Goal: Task Accomplishment & Management: Use online tool/utility

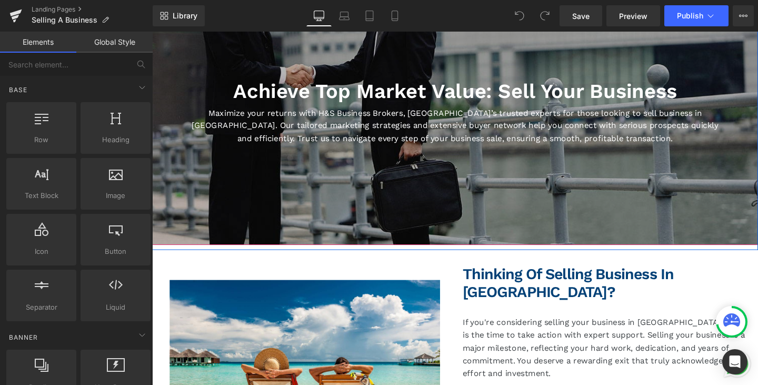
scroll to position [316, 0]
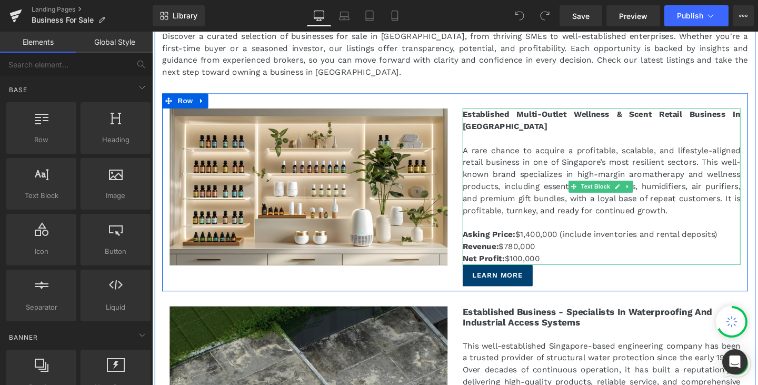
scroll to position [158, 0]
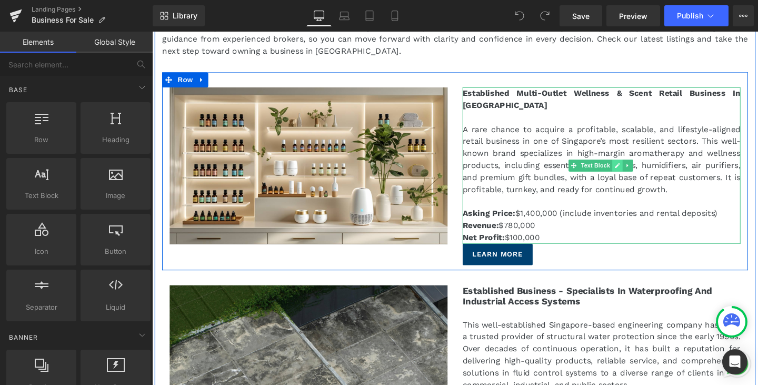
click at [636, 177] on link at bounding box center [641, 172] width 11 height 13
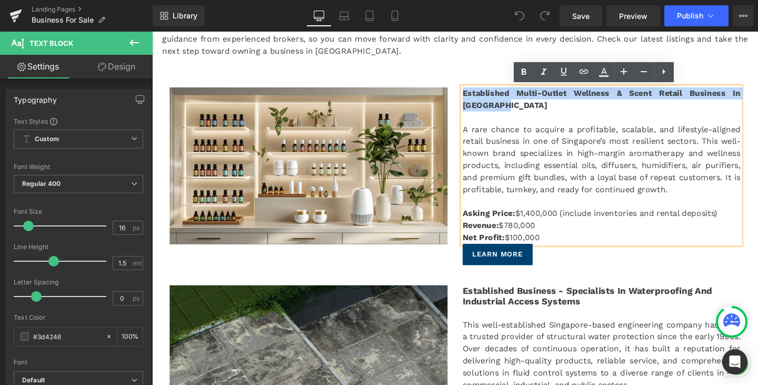
drag, startPoint x: 531, startPoint y: 113, endPoint x: 475, endPoint y: 94, distance: 58.3
click at [478, 94] on p "Established Multi-Outlet Wellness & Scent Retail Business In [GEOGRAPHIC_DATA]" at bounding box center [624, 102] width 292 height 25
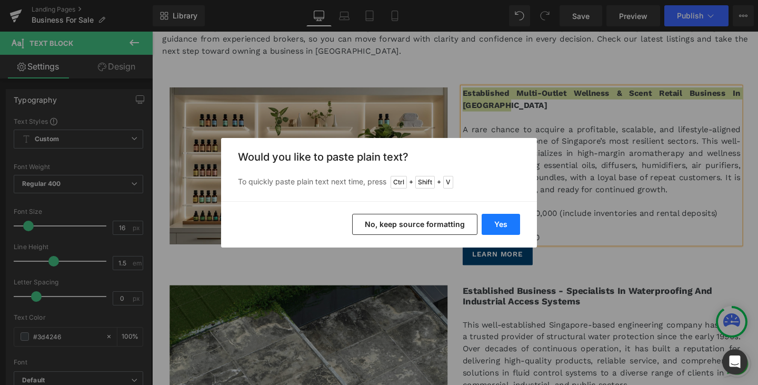
click at [504, 224] on button "Yes" at bounding box center [501, 224] width 38 height 21
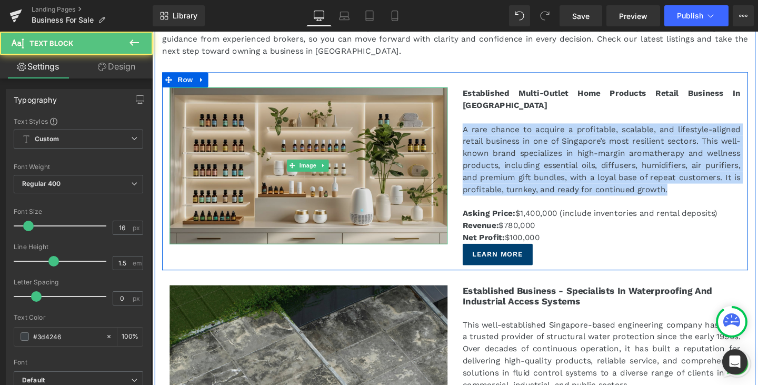
drag, startPoint x: 703, startPoint y: 187, endPoint x: 455, endPoint y: 125, distance: 255.6
click at [455, 125] on div "Image Established Multi-Outlet Home Products Retail Business In Singapore A rar…" at bounding box center [471, 178] width 616 height 208
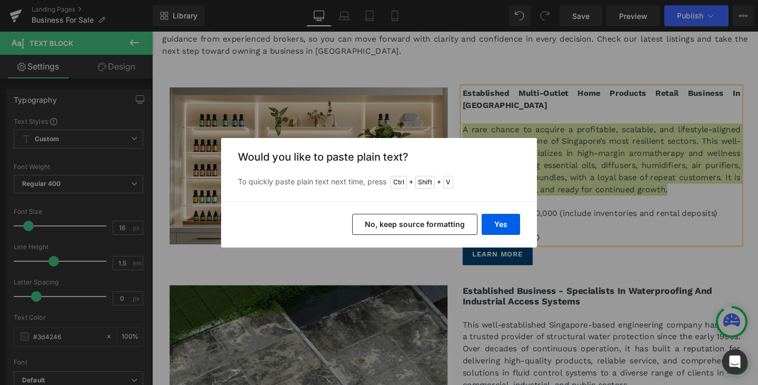
click at [453, 224] on button "No, keep source formatting" at bounding box center [414, 224] width 125 height 21
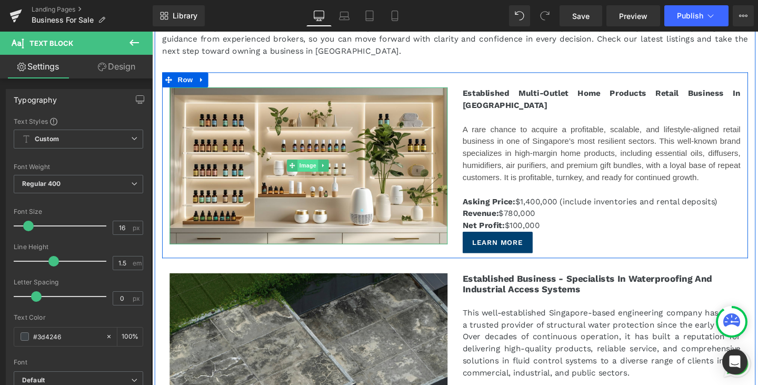
click at [306, 172] on span "Image" at bounding box center [316, 172] width 22 height 13
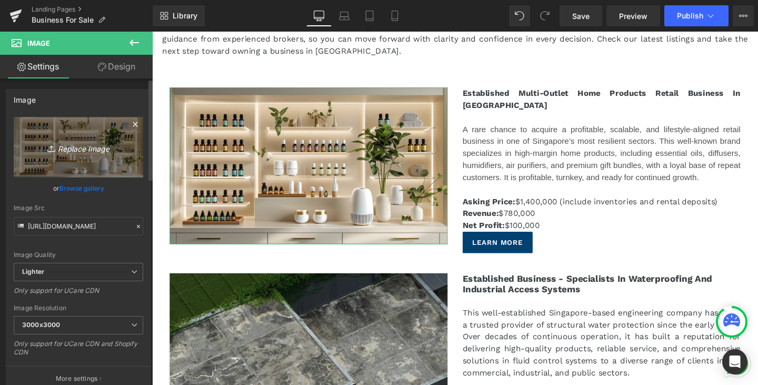
click at [88, 147] on icon "Replace Image" at bounding box center [78, 147] width 84 height 13
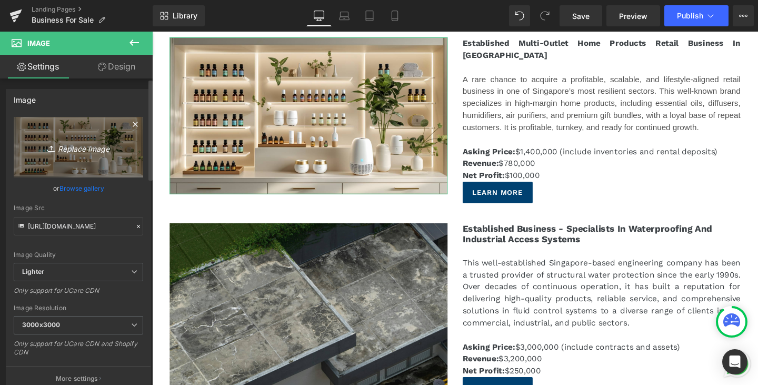
scroll to position [211, 0]
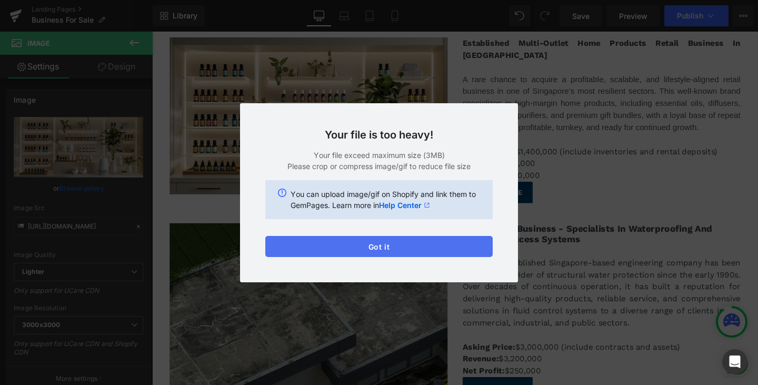
click at [364, 247] on button "Got it" at bounding box center [378, 246] width 227 height 21
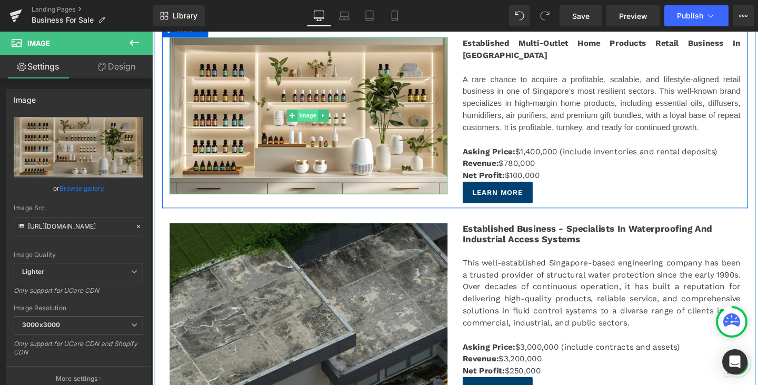
click at [315, 115] on span "Image" at bounding box center [316, 119] width 22 height 13
click at [307, 122] on span "Image" at bounding box center [316, 119] width 22 height 13
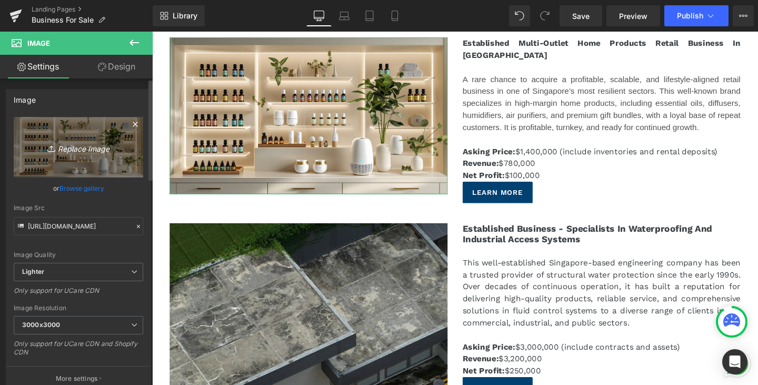
click at [76, 159] on link "Replace Image" at bounding box center [78, 147] width 129 height 61
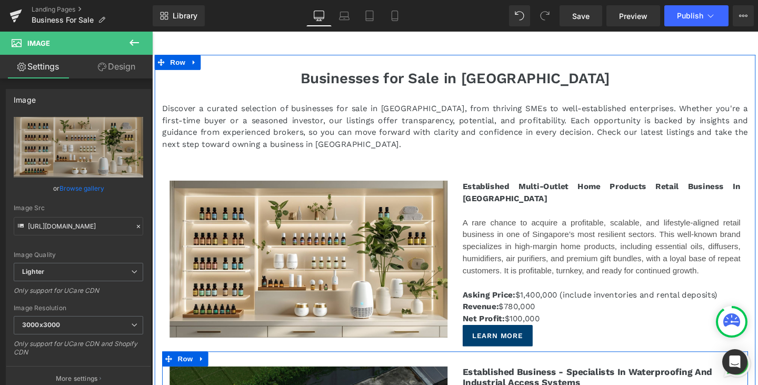
scroll to position [53, 0]
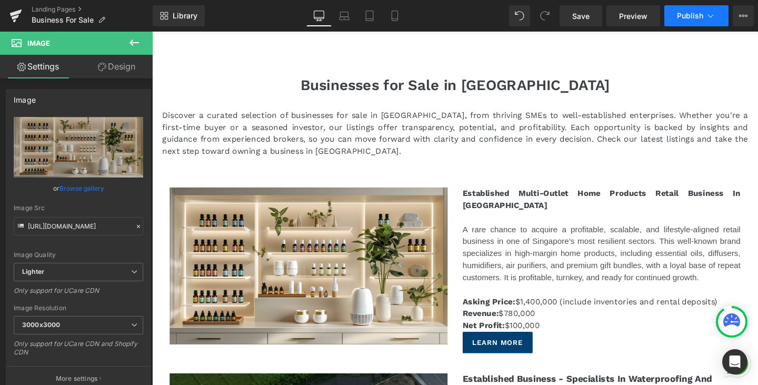
click at [702, 18] on span "Publish" at bounding box center [690, 16] width 26 height 8
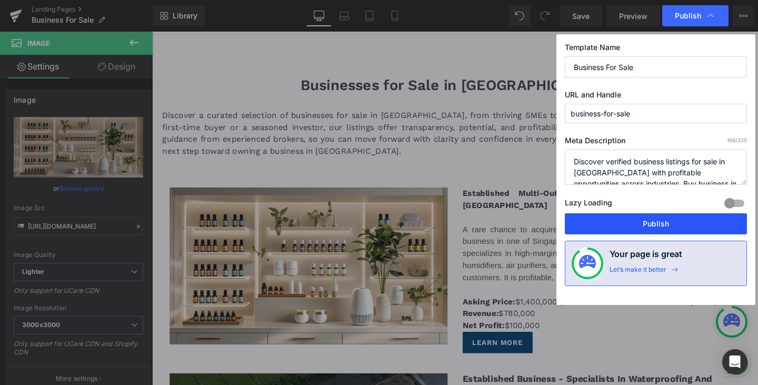
click at [653, 221] on button "Publish" at bounding box center [656, 223] width 182 height 21
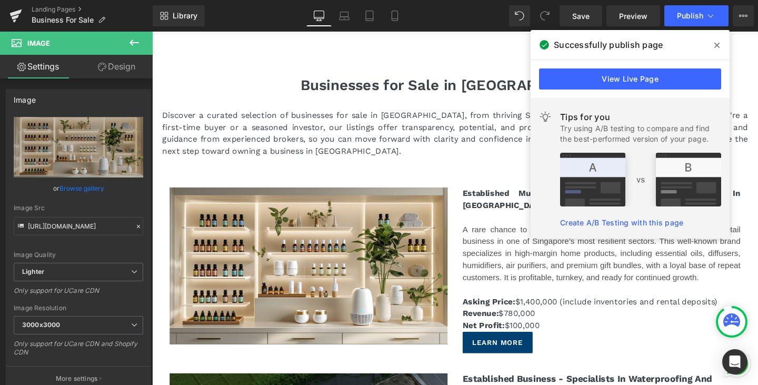
click at [718, 47] on icon at bounding box center [716, 45] width 5 height 8
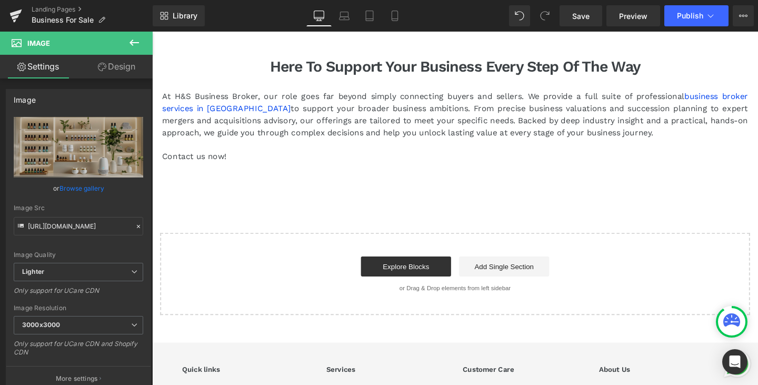
scroll to position [8527, 0]
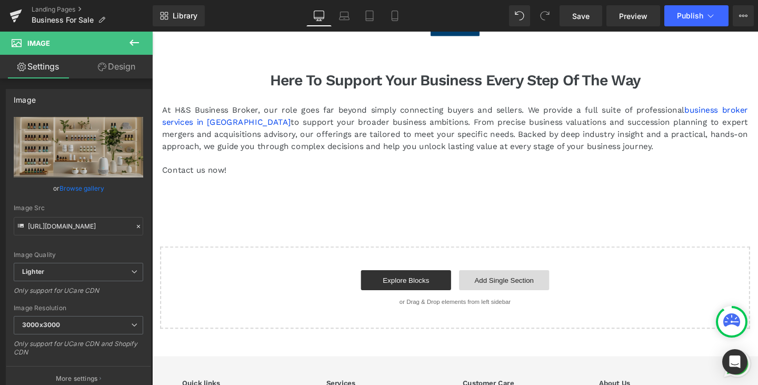
click at [523, 282] on link "Add Single Section" at bounding box center [522, 292] width 95 height 21
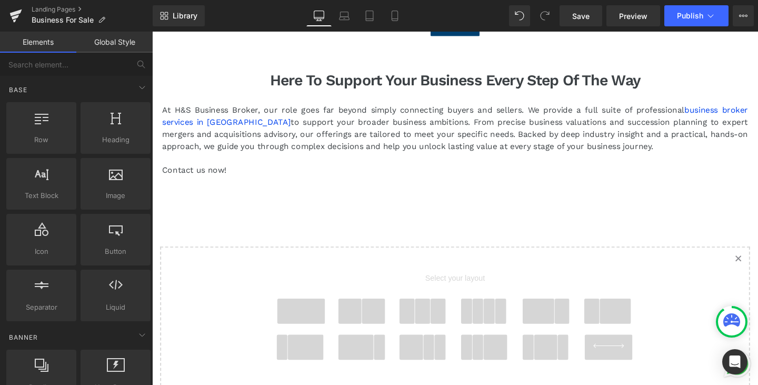
click at [377, 312] on span at bounding box center [385, 325] width 25 height 26
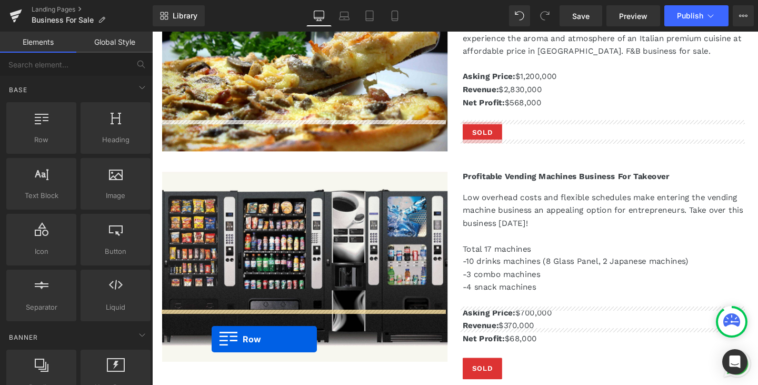
scroll to position [7933, 0]
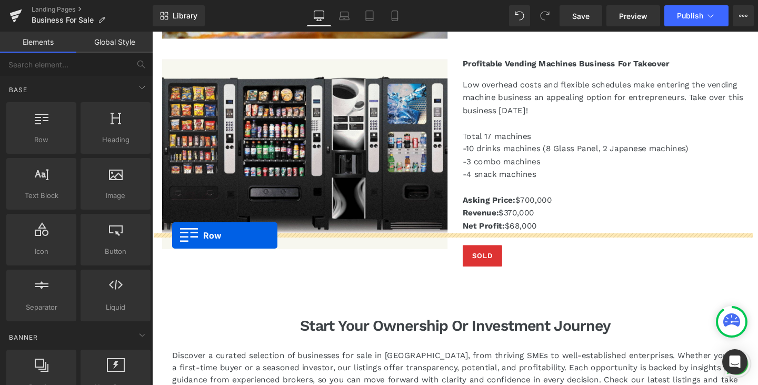
drag, startPoint x: 156, startPoint y: 293, endPoint x: 173, endPoint y: 246, distance: 49.8
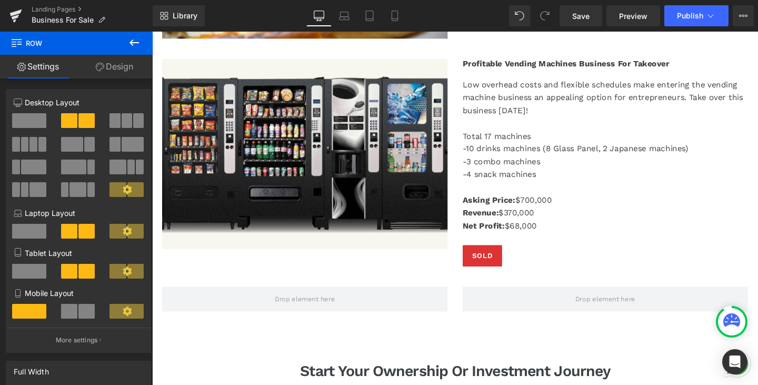
click at [135, 43] on icon at bounding box center [133, 42] width 9 height 6
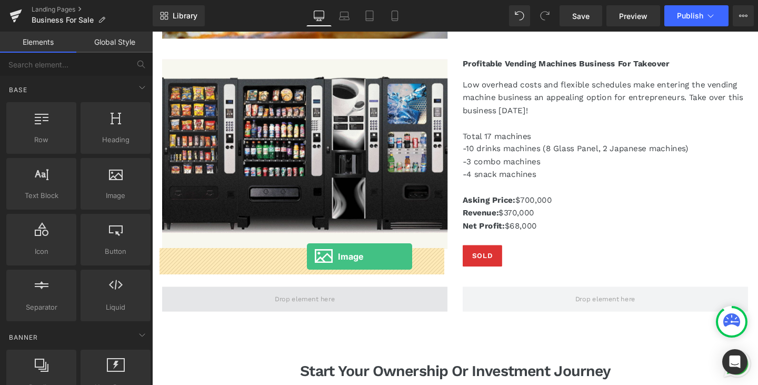
drag, startPoint x: 276, startPoint y: 212, endPoint x: 315, endPoint y: 268, distance: 68.0
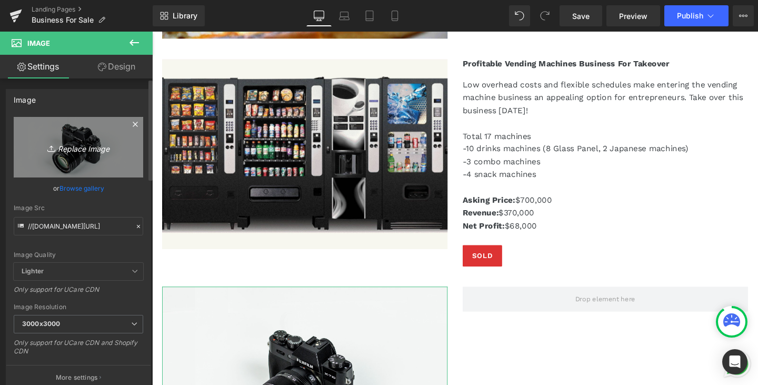
click at [73, 148] on icon "Replace Image" at bounding box center [78, 147] width 84 height 13
type input "C:\fakepath\pexels-cottonbro-3997386.jpg"
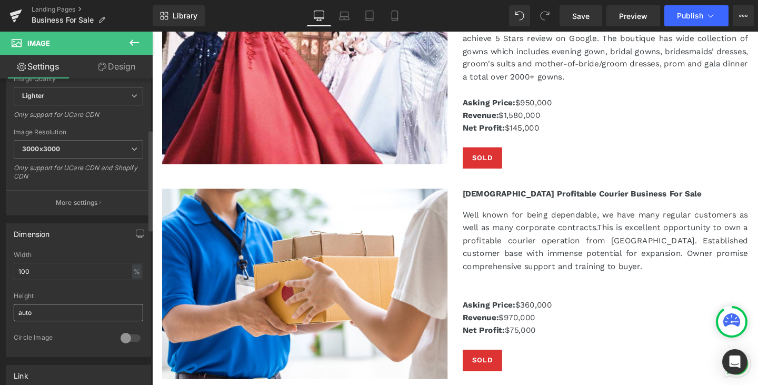
scroll to position [53, 0]
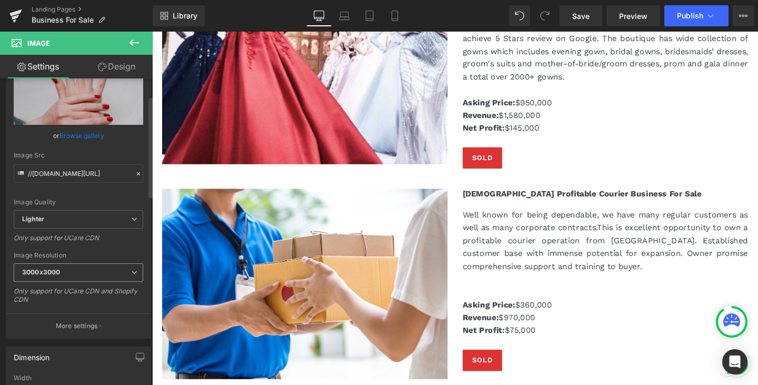
click at [99, 270] on span "3000x3000" at bounding box center [78, 272] width 129 height 18
click at [83, 187] on div "Image Quality Lighter Lightest Lighter Lighter Lightest Only support for UCare …" at bounding box center [78, 137] width 129 height 146
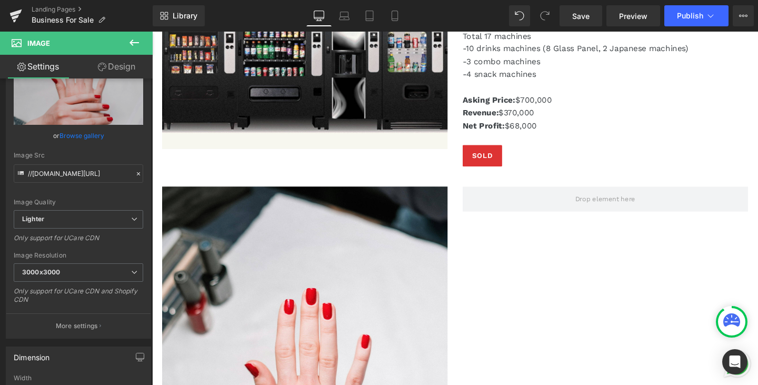
scroll to position [8301, 0]
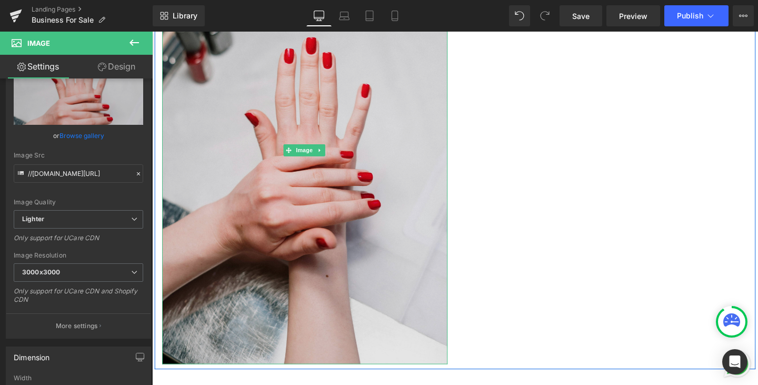
click at [300, 146] on img at bounding box center [313, 156] width 300 height 450
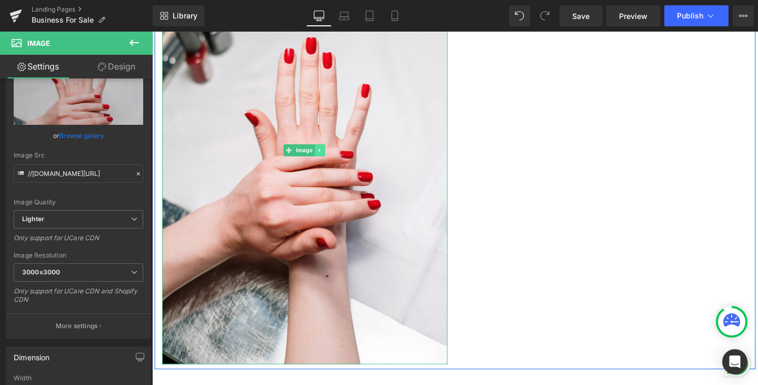
click at [327, 153] on icon at bounding box center [328, 156] width 6 height 6
click at [331, 153] on icon at bounding box center [334, 156] width 6 height 6
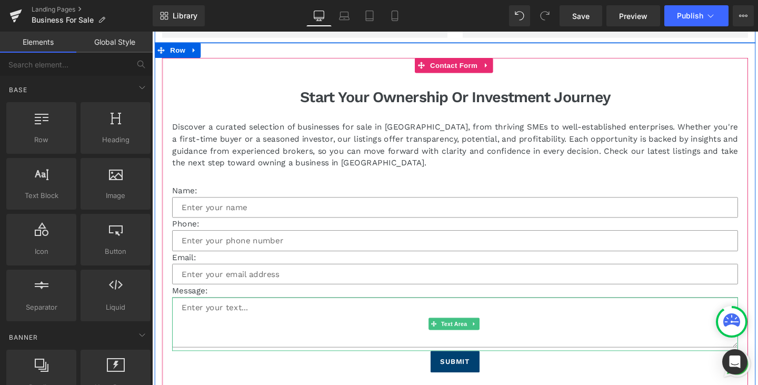
scroll to position [8038, 0]
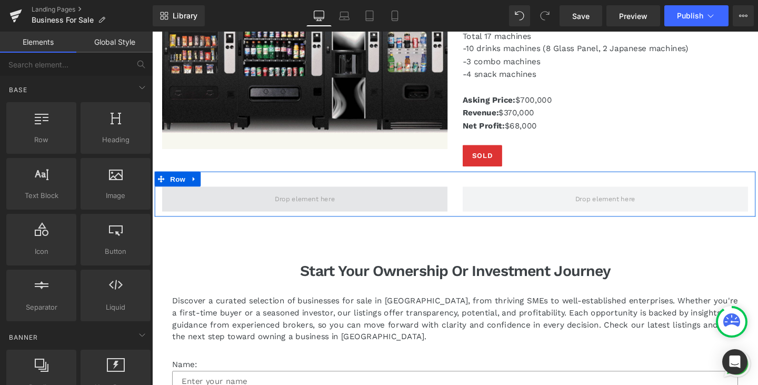
click at [336, 194] on span at bounding box center [313, 207] width 300 height 26
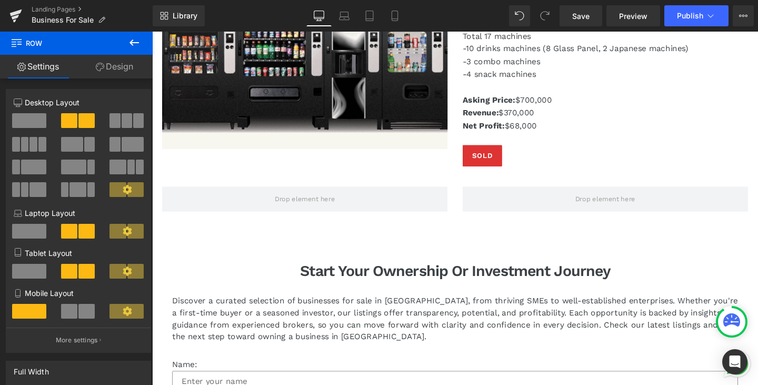
click at [136, 43] on icon at bounding box center [134, 42] width 13 height 13
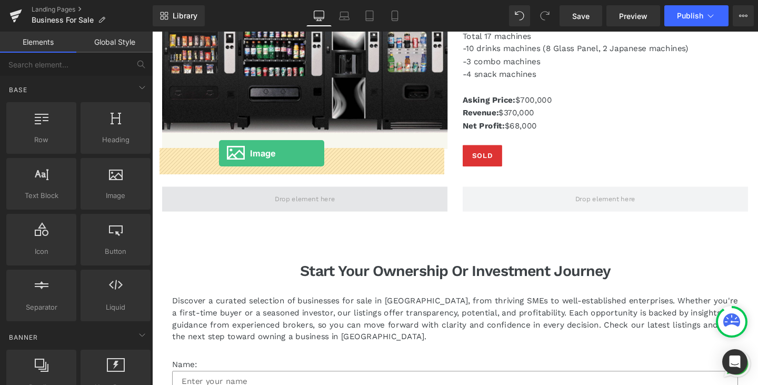
drag, startPoint x: 255, startPoint y: 202, endPoint x: 223, endPoint y: 159, distance: 54.1
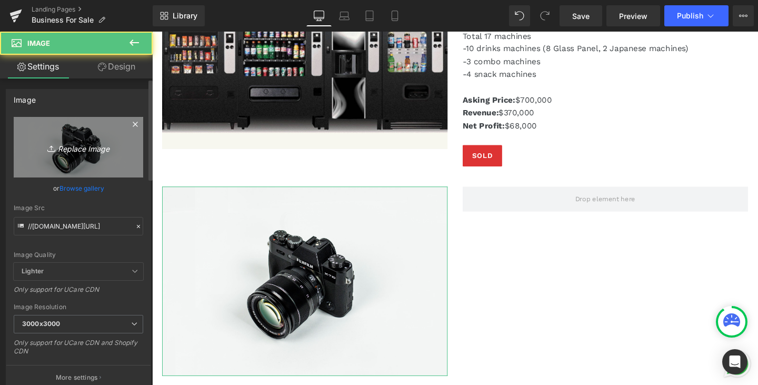
click at [77, 149] on icon "Replace Image" at bounding box center [78, 147] width 84 height 13
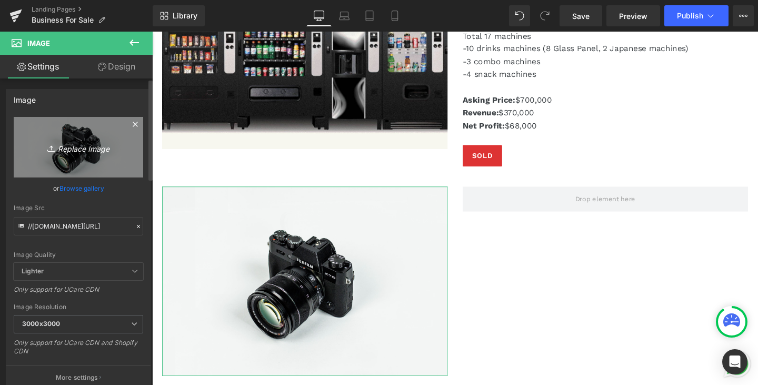
type input "C:\fakepath\Screenshot 2025-09-29 155322.png"
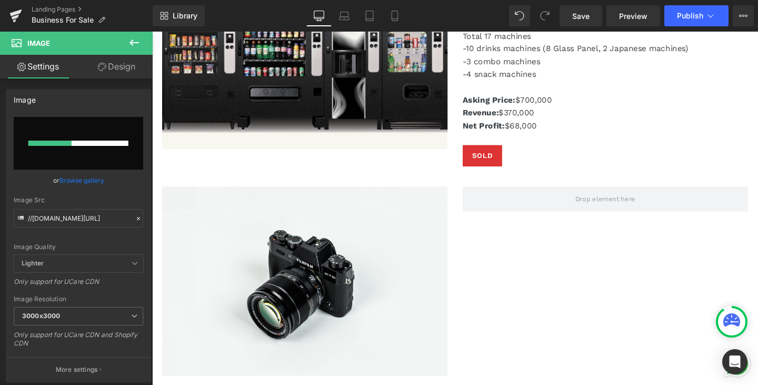
scroll to position [7775, 0]
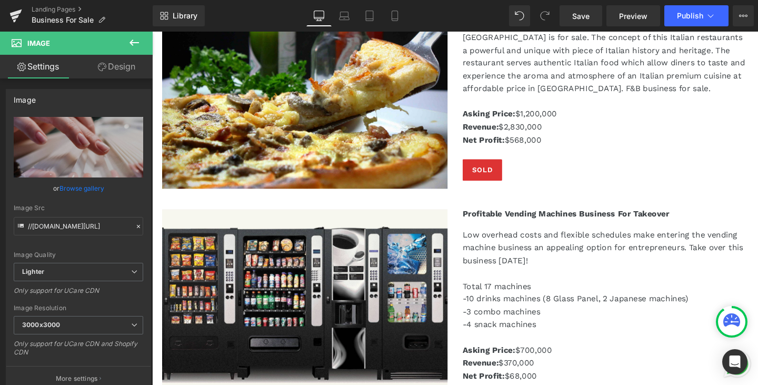
click at [136, 39] on icon at bounding box center [134, 42] width 13 height 13
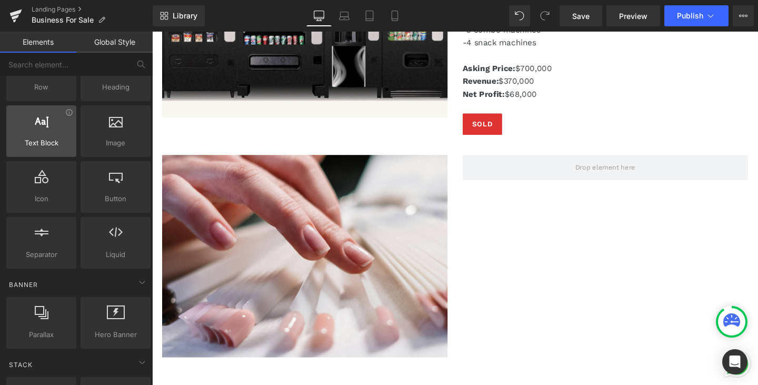
scroll to position [8091, 0]
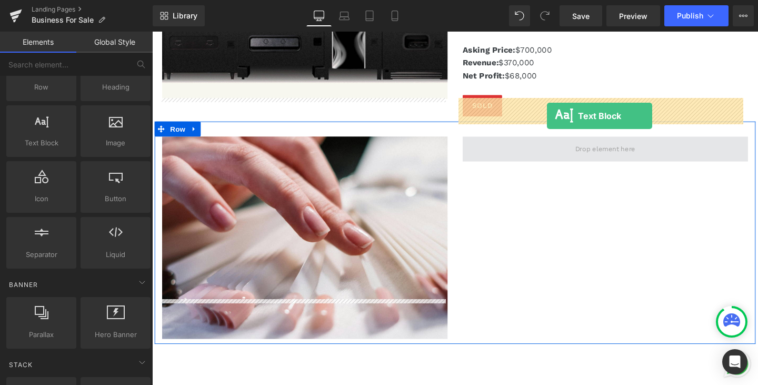
drag, startPoint x: 201, startPoint y: 166, endPoint x: 567, endPoint y: 120, distance: 369.2
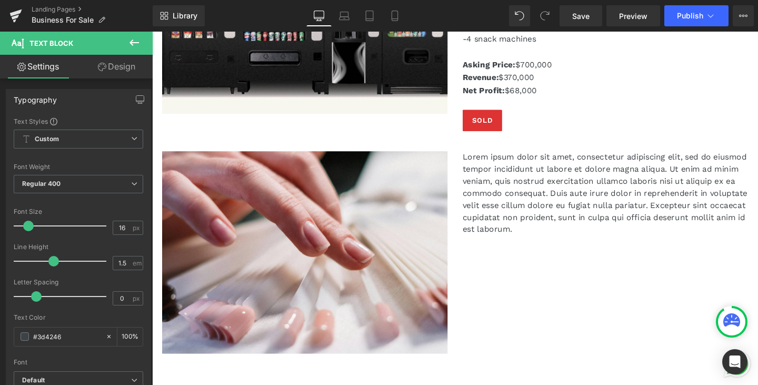
scroll to position [7986, 0]
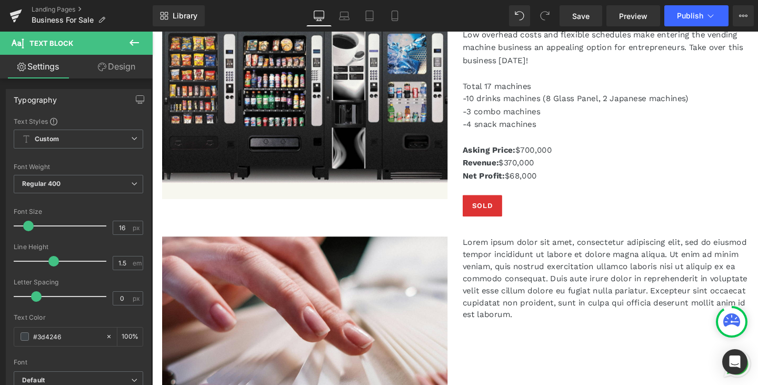
click at [591, 255] on div "Lorem ipsum dolor sit amet, consectetur adipiscing elit, sed do eiusmod tempor …" at bounding box center [628, 291] width 300 height 88
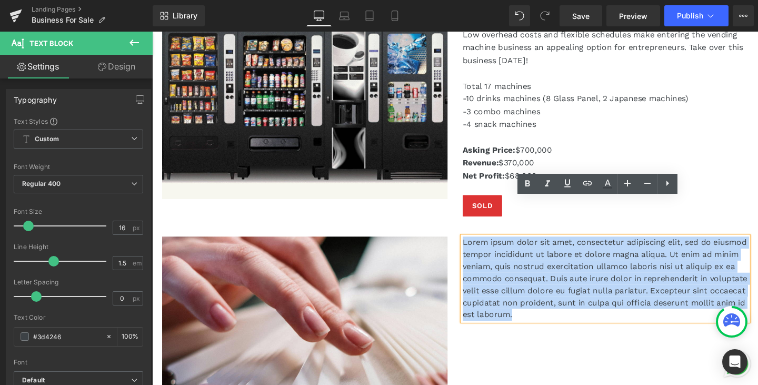
drag, startPoint x: 678, startPoint y: 288, endPoint x: 405, endPoint y: 201, distance: 286.3
click at [405, 231] on div "Image Lorem ipsum dolor sit amet, consectetur adipiscing elit, sed do eiusmod t…" at bounding box center [471, 348] width 632 height 234
paste div
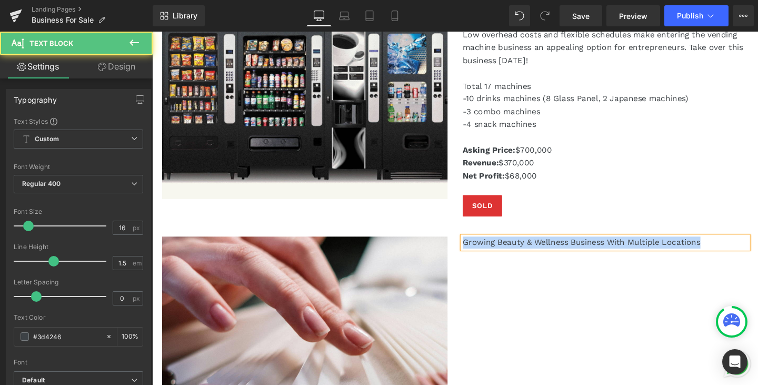
drag, startPoint x: 733, startPoint y: 213, endPoint x: 436, endPoint y: 202, distance: 296.5
click at [436, 231] on div "Image Growing Beauty & Wellness Business With Multiple Locations Text Block Row" at bounding box center [471, 348] width 632 height 234
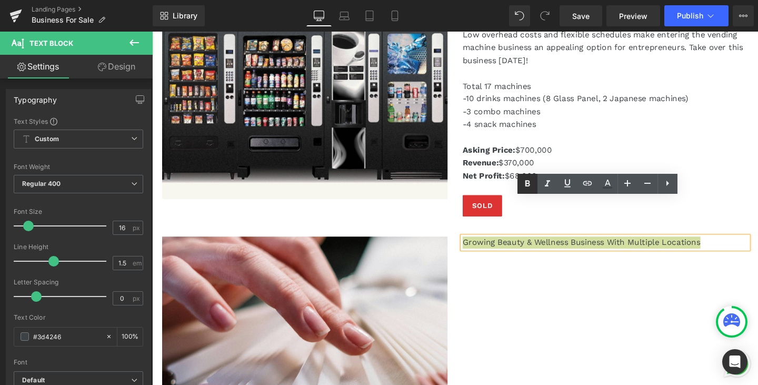
click at [529, 183] on icon at bounding box center [527, 183] width 13 height 13
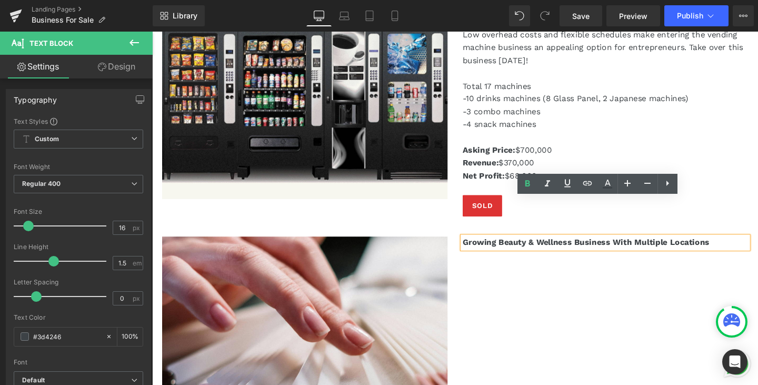
click at [751, 247] on p "Growing Beauty & Wellness Business With Multiple Locations" at bounding box center [628, 253] width 300 height 13
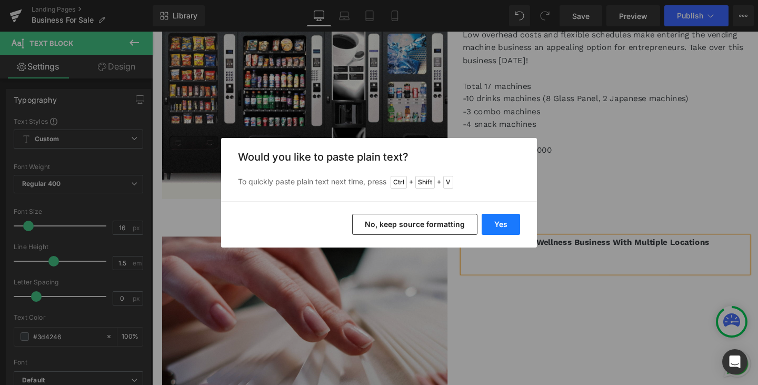
click at [508, 226] on button "Yes" at bounding box center [501, 224] width 38 height 21
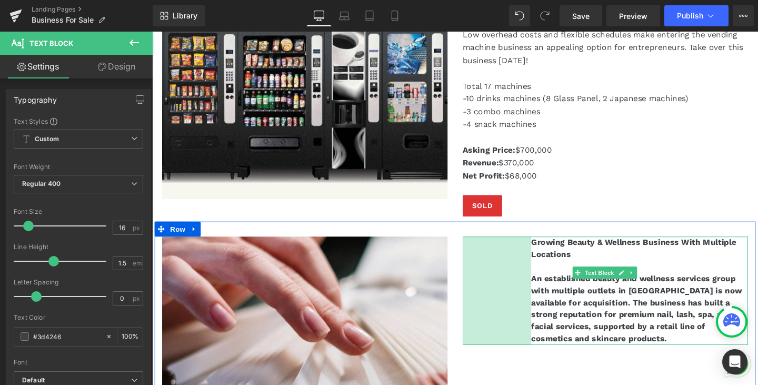
drag, startPoint x: 476, startPoint y: 238, endPoint x: 548, endPoint y: 243, distance: 72.2
click at [548, 247] on div "Growing Beauty & Wellness Business With Multiple Locations An established beaut…" at bounding box center [628, 304] width 300 height 114
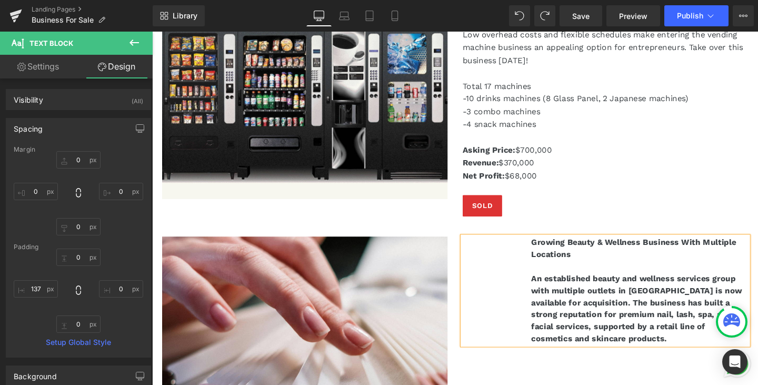
click at [592, 315] on p "An established beauty and wellness services group with multiple outlets in [GEO…" at bounding box center [665, 323] width 228 height 76
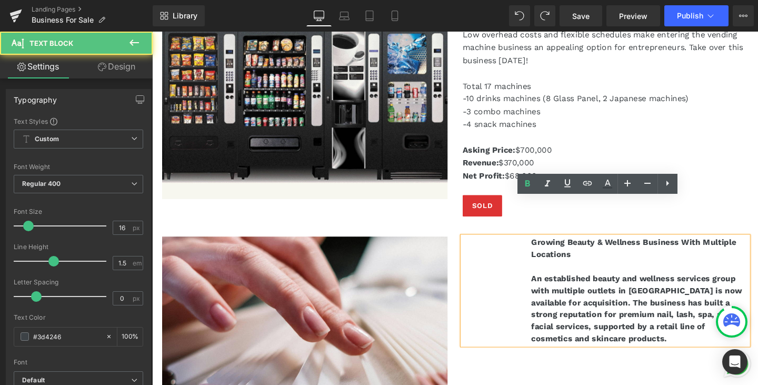
click at [487, 265] on div "Growing Beauty & Wellness Business With Multiple Locations An established beaut…" at bounding box center [628, 304] width 300 height 114
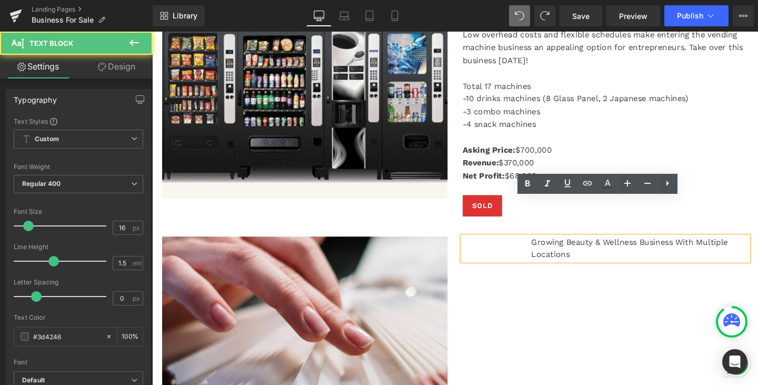
click at [598, 247] on p "Growing Beauty & Wellness Business With Multiple Locations" at bounding box center [665, 259] width 228 height 25
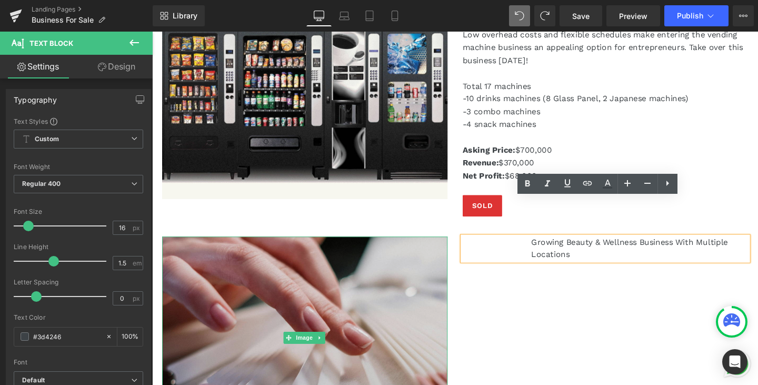
drag, startPoint x: 547, startPoint y: 211, endPoint x: 351, endPoint y: 209, distance: 196.9
click at [351, 231] on div "Image Growing Beauty & Wellness Business With Multiple Locations Text Block Row" at bounding box center [471, 348] width 632 height 234
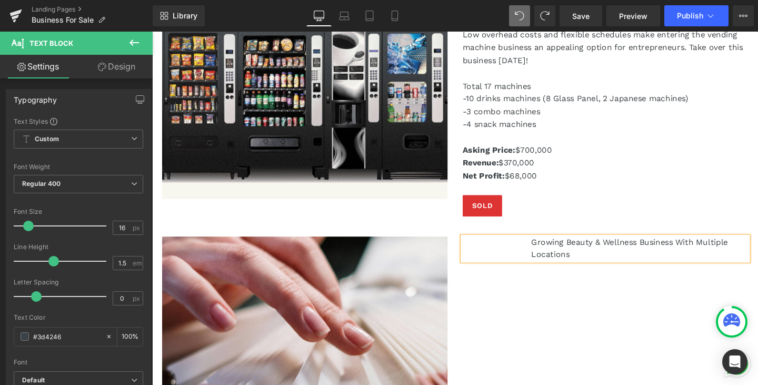
click at [672, 247] on p "Growing Beauty & Wellness Business With Multiple Locations" at bounding box center [665, 259] width 228 height 25
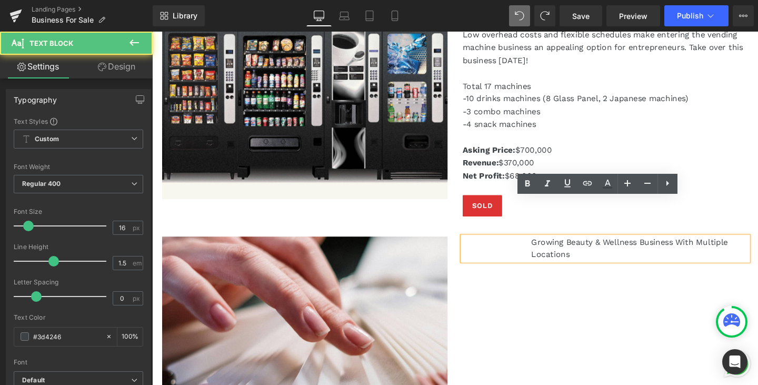
click at [668, 236] on div "Image Growing Beauty & Wellness Business With Multiple Locations Text Block Row" at bounding box center [471, 348] width 632 height 234
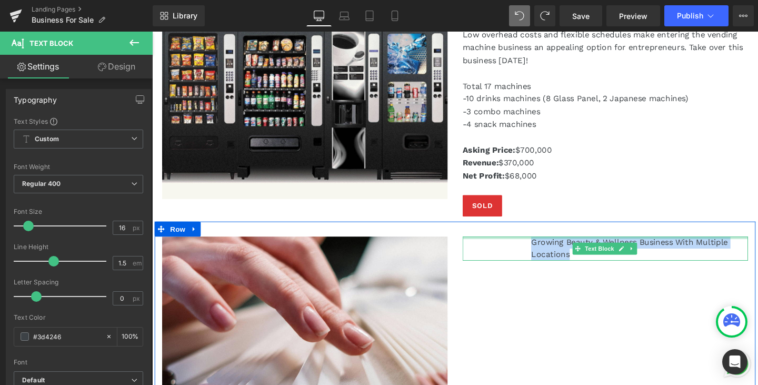
drag, startPoint x: 620, startPoint y: 225, endPoint x: 519, endPoint y: 208, distance: 101.4
click at [519, 247] on div "Growing Beauty & Wellness Business With Multiple Locations Text Block" at bounding box center [628, 259] width 300 height 25
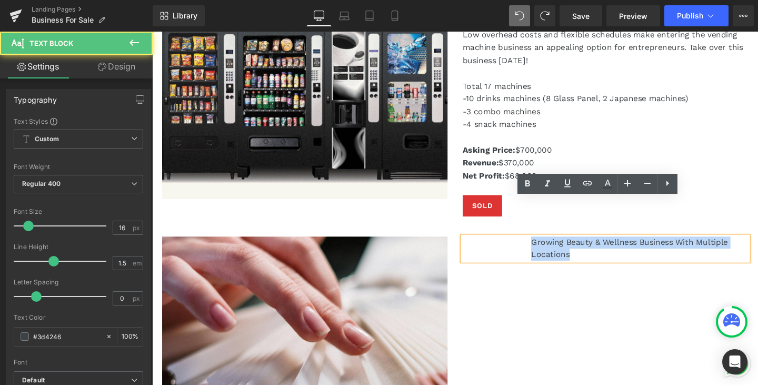
click at [567, 247] on p "Growing Beauty & Wellness Business With Multiple Locations" at bounding box center [665, 259] width 228 height 25
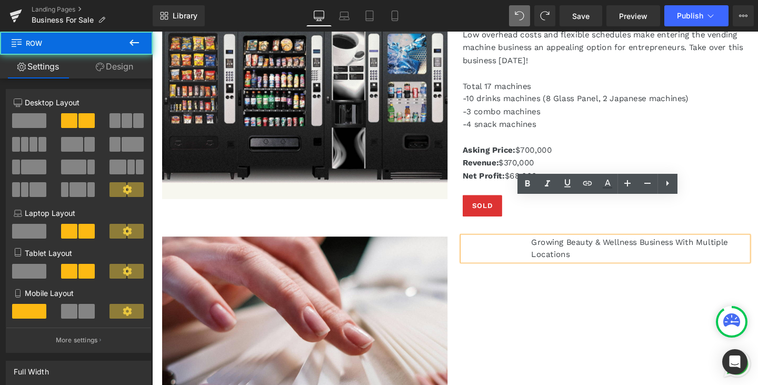
click at [593, 287] on div "Image Growing Beauty & Wellness Business With Multiple Locations Text Block Row" at bounding box center [471, 348] width 632 height 234
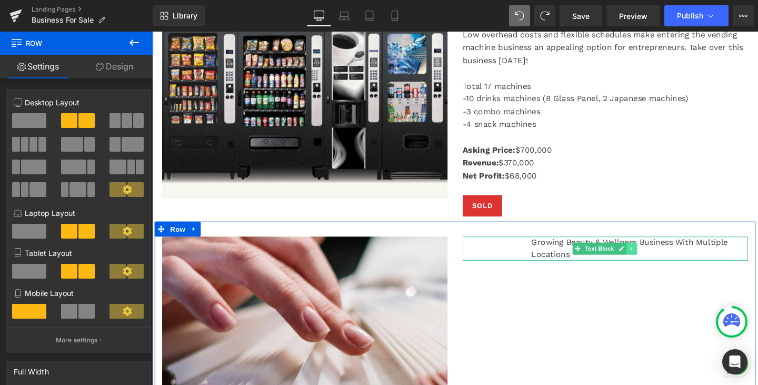
click at [655, 258] on icon at bounding box center [656, 260] width 2 height 4
click at [656, 253] on link at bounding box center [661, 259] width 11 height 13
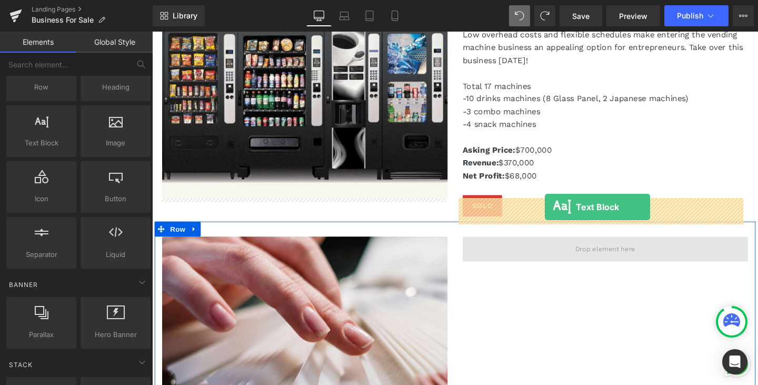
drag, startPoint x: 197, startPoint y: 171, endPoint x: 565, endPoint y: 216, distance: 370.1
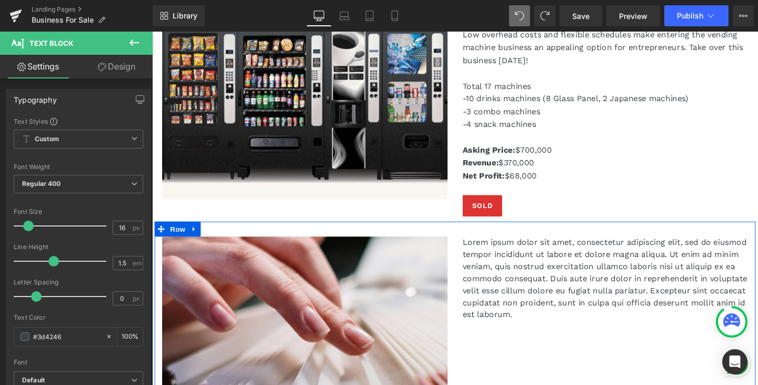
click at [654, 289] on p "Lorem ipsum dolor sit amet, consectetur adipiscing elit, sed do eiusmod tempor …" at bounding box center [628, 291] width 300 height 88
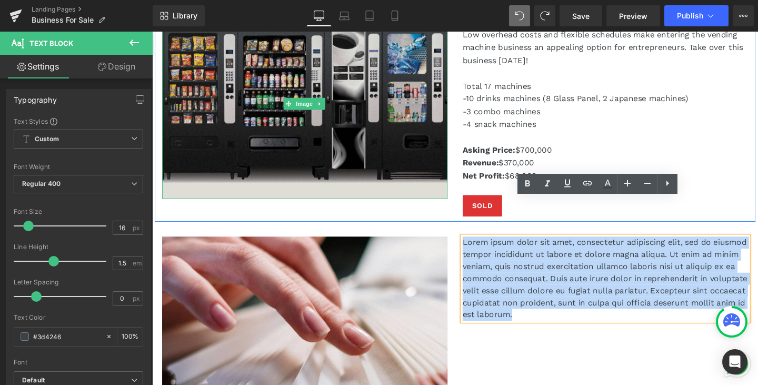
drag, startPoint x: 690, startPoint y: 288, endPoint x: 417, endPoint y: 157, distance: 301.8
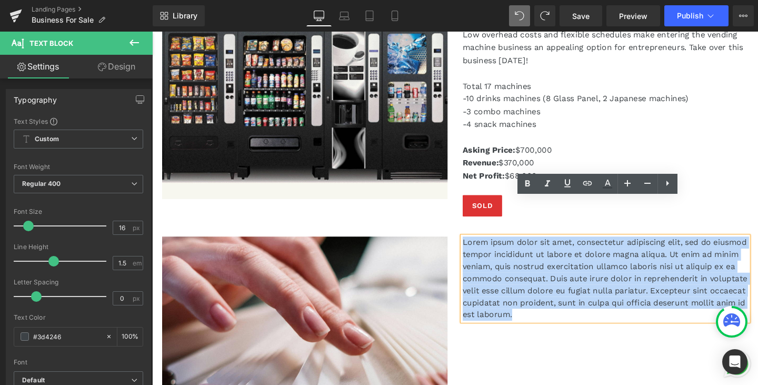
paste div
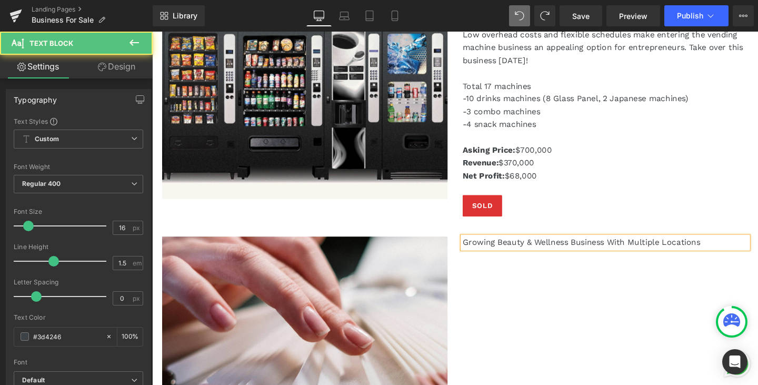
click at [741, 247] on p "Growing Beauty & Wellness Business With Multiple Locations" at bounding box center [628, 253] width 300 height 13
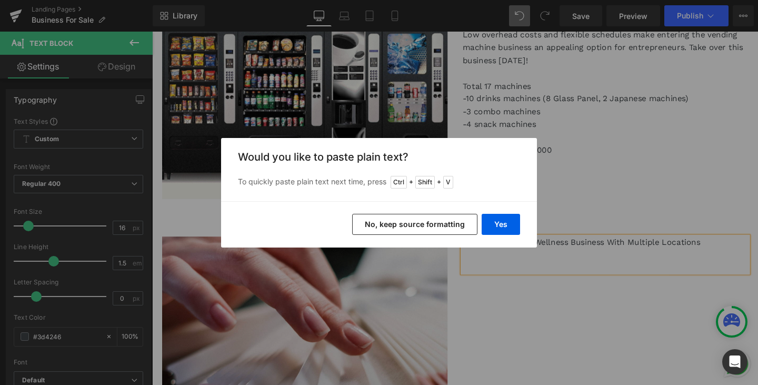
click at [456, 225] on button "No, keep source formatting" at bounding box center [414, 224] width 125 height 21
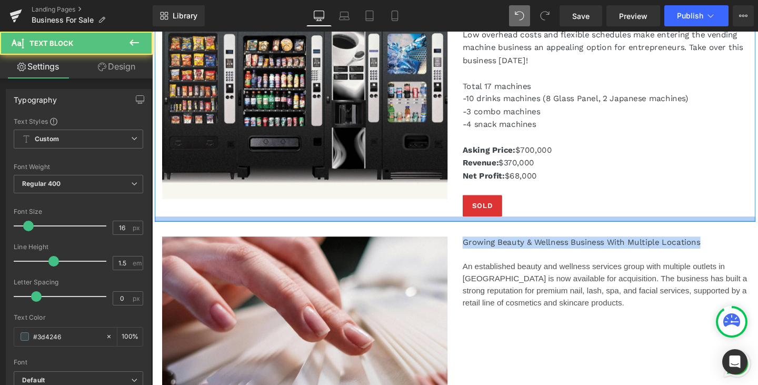
drag, startPoint x: 743, startPoint y: 212, endPoint x: 363, endPoint y: 189, distance: 380.2
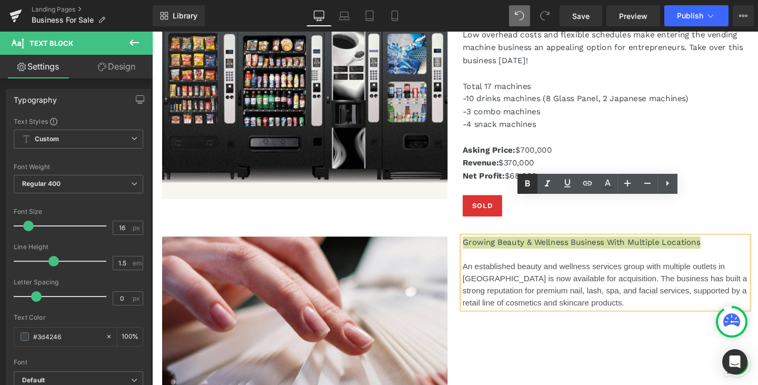
drag, startPoint x: 522, startPoint y: 184, endPoint x: 391, endPoint y: 136, distance: 140.2
click at [522, 184] on icon at bounding box center [527, 183] width 13 height 13
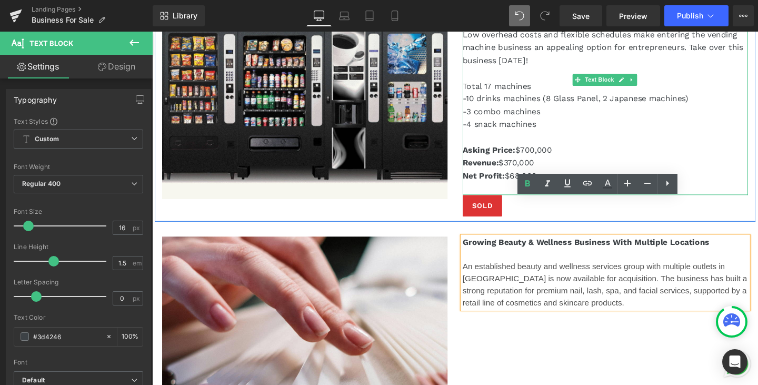
click at [558, 176] on p "Net Profit: $68,000" at bounding box center [628, 189] width 300 height 27
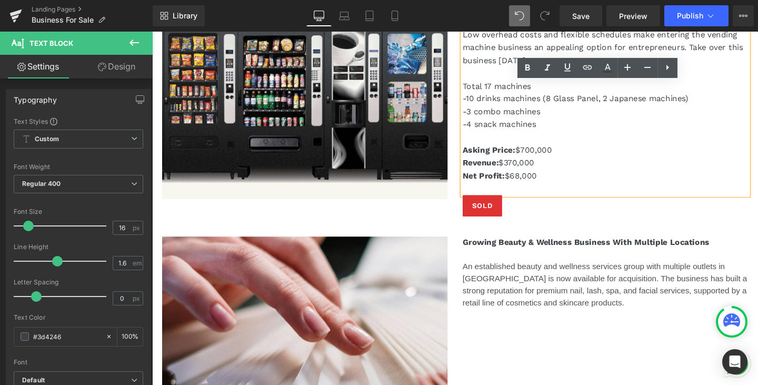
drag, startPoint x: 562, startPoint y: 145, endPoint x: 467, endPoint y: 111, distance: 101.2
click at [471, 111] on div "Profitable Vending Machines Business For Takeover Heading Low overhead costs an…" at bounding box center [629, 116] width 316 height 218
copy div "Asking Price: $700,000 Revenue: $370,000 Net Profit: $68,000"
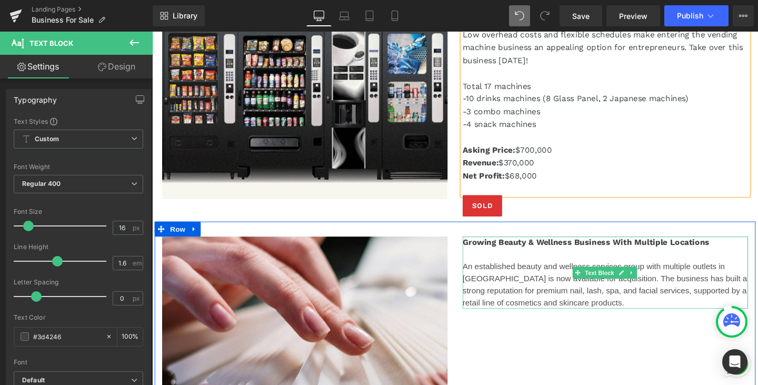
scroll to position [7933, 0]
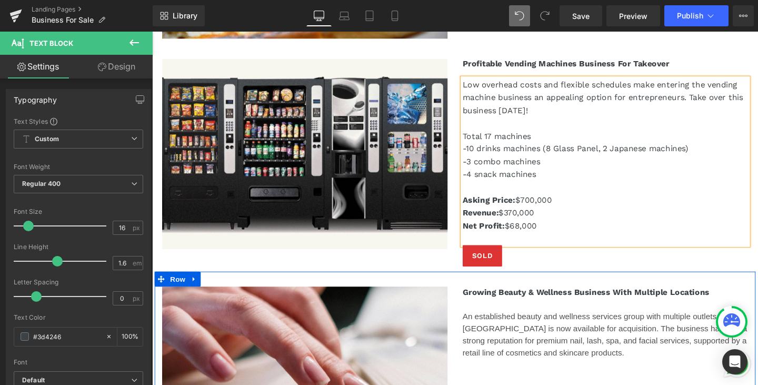
click at [152, 32] on div at bounding box center [152, 32] width 0 height 0
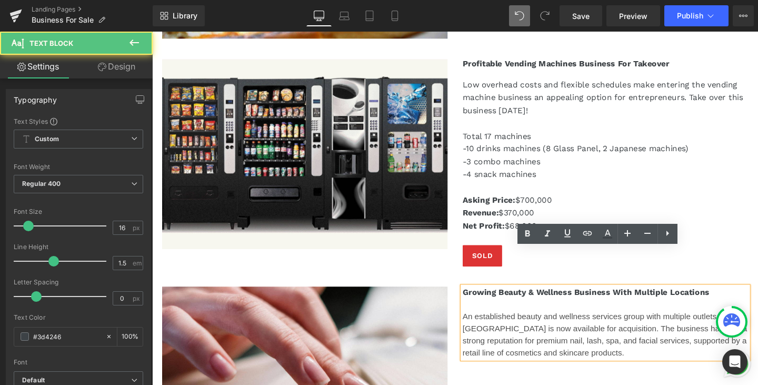
click at [633, 328] on p "An established beauty and wellness services group with multiple outlets in [GEO…" at bounding box center [628, 350] width 300 height 51
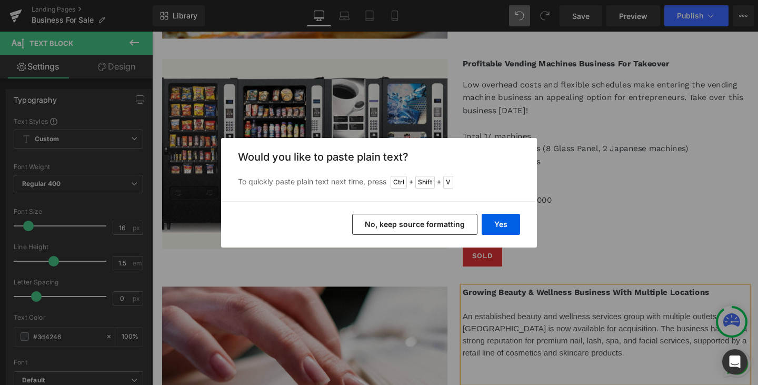
click at [456, 224] on button "No, keep source formatting" at bounding box center [414, 224] width 125 height 21
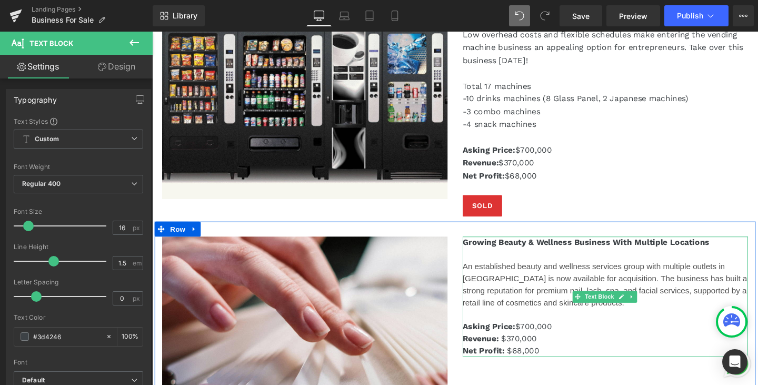
scroll to position [7986, 0]
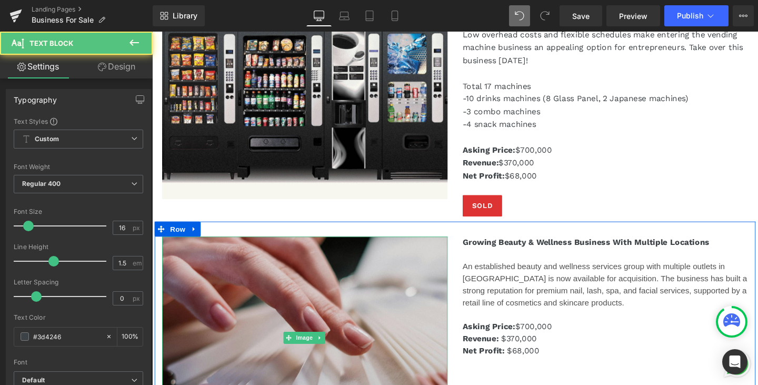
drag, startPoint x: 557, startPoint y: 328, endPoint x: 436, endPoint y: 295, distance: 125.7
click at [436, 295] on div "Image Growing Beauty & Wellness Business With Multiple Locations An established…" at bounding box center [471, 348] width 632 height 234
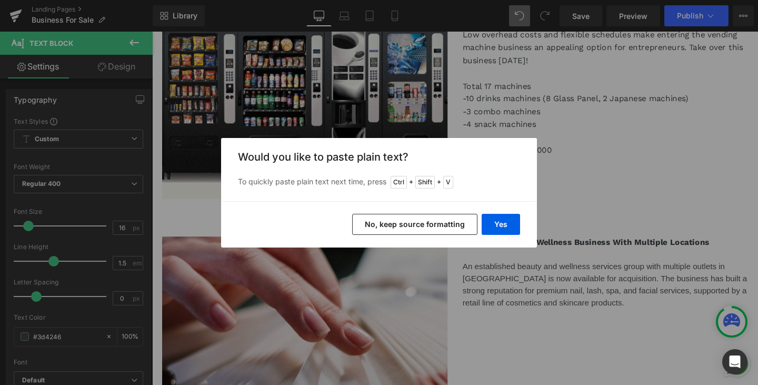
click at [433, 225] on button "No, keep source formatting" at bounding box center [414, 224] width 125 height 21
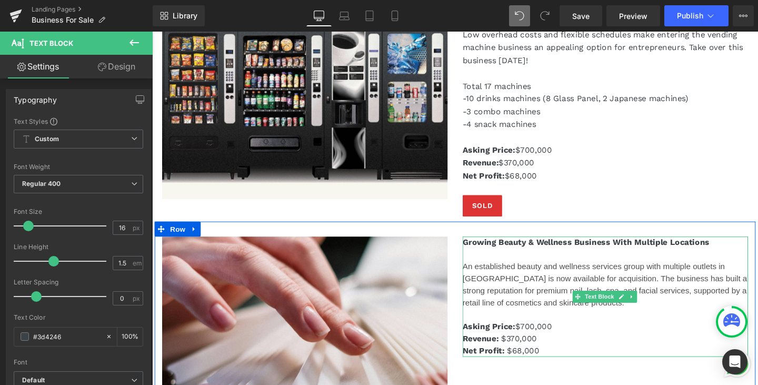
drag, startPoint x: 573, startPoint y: 301, endPoint x: 534, endPoint y: 299, distance: 39.0
click at [534, 335] on p "Asking Price: $700,000" at bounding box center [628, 341] width 300 height 13
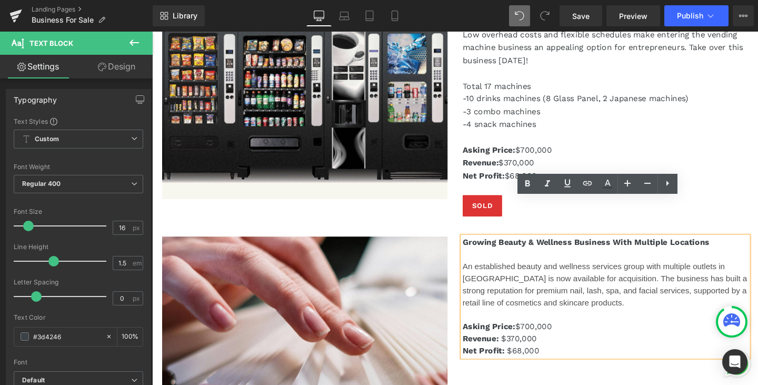
click at [539, 335] on p "Asking Price: $700,000" at bounding box center [628, 341] width 300 height 13
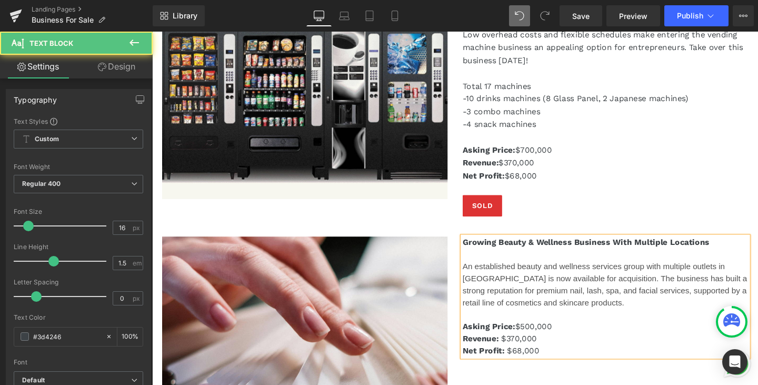
click at [566, 348] on p "Revenue: $370,000" at bounding box center [628, 354] width 300 height 13
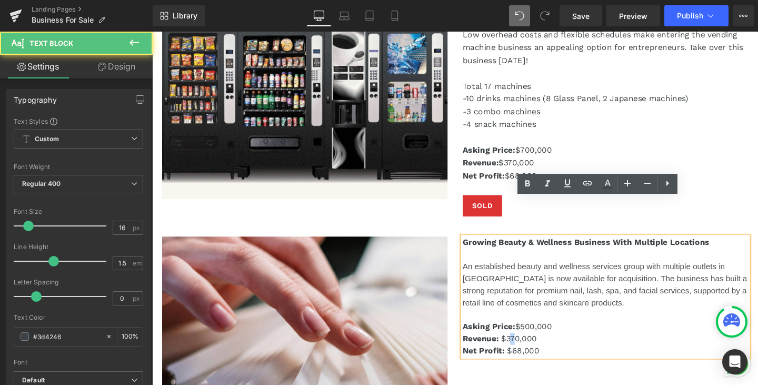
click at [526, 348] on p "Revenue: $370,000" at bounding box center [628, 354] width 300 height 13
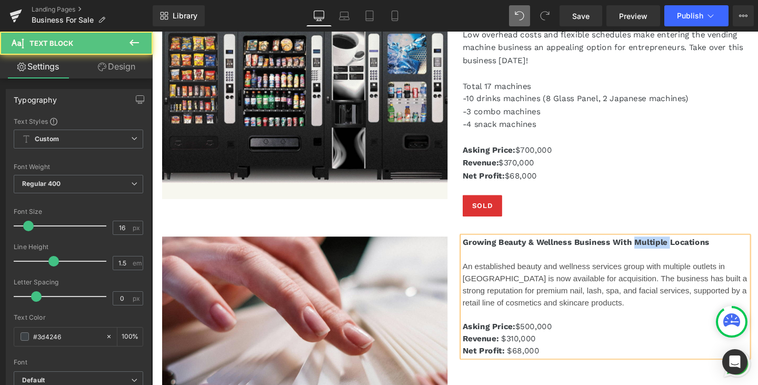
drag, startPoint x: 689, startPoint y: 215, endPoint x: 652, endPoint y: 212, distance: 37.0
click at [652, 248] on strong "Growing Beauty & Wellness Business With Multiple Locations" at bounding box center [607, 253] width 259 height 10
drag, startPoint x: 669, startPoint y: 213, endPoint x: 657, endPoint y: 212, distance: 12.2
click at [657, 248] on strong "Growing Beauty & Wellness Business With Two Locations" at bounding box center [599, 253] width 243 height 10
drag, startPoint x: 563, startPoint y: 327, endPoint x: 522, endPoint y: 326, distance: 41.1
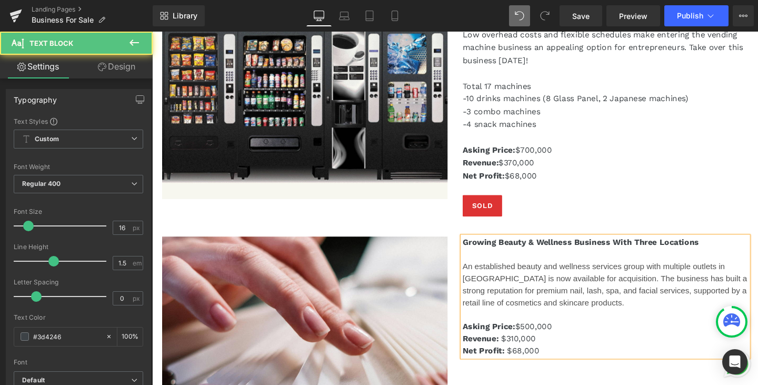
click at [522, 361] on p "Net Profit: $68,000" at bounding box center [628, 367] width 300 height 13
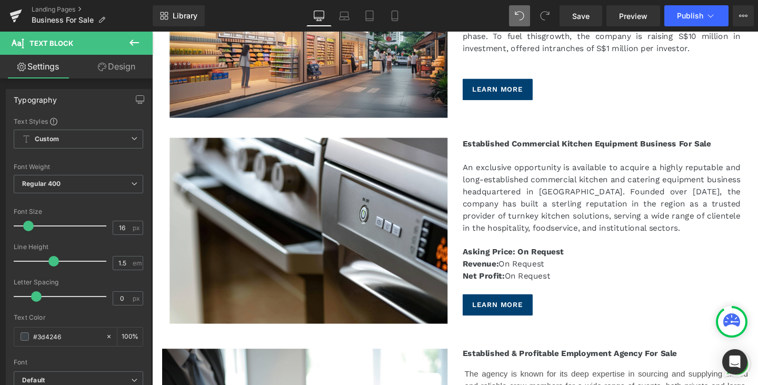
scroll to position [801, 0]
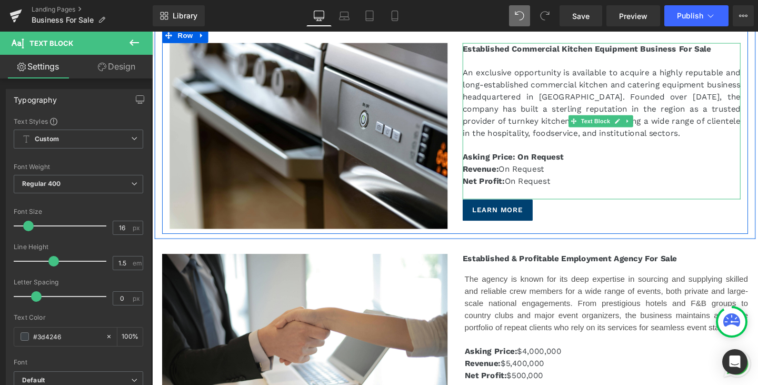
click at [570, 183] on p "Net Profit: On Request" at bounding box center [624, 189] width 292 height 13
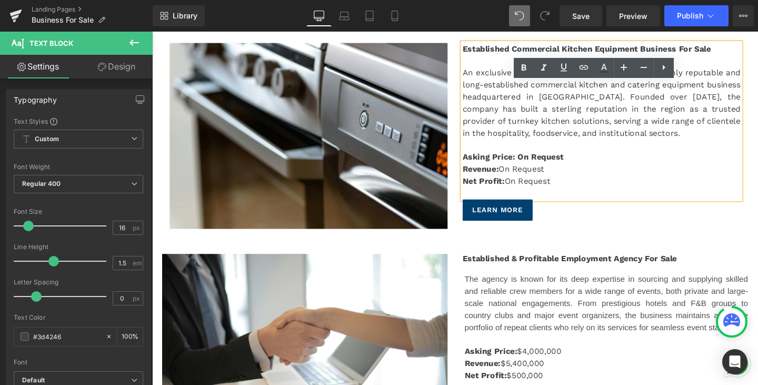
drag, startPoint x: 570, startPoint y: 179, endPoint x: 523, endPoint y: 179, distance: 46.8
click at [523, 183] on p "Net Profit: On Request" at bounding box center [624, 189] width 292 height 13
copy p "On Request"
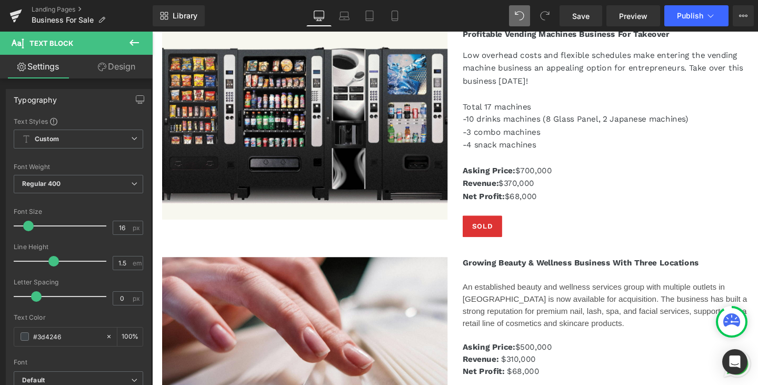
scroll to position [8031, 0]
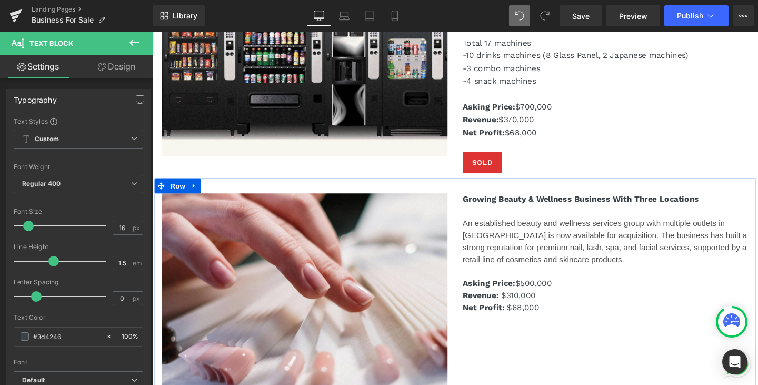
click at [513, 316] on span "Net Profit:" at bounding box center [500, 321] width 44 height 10
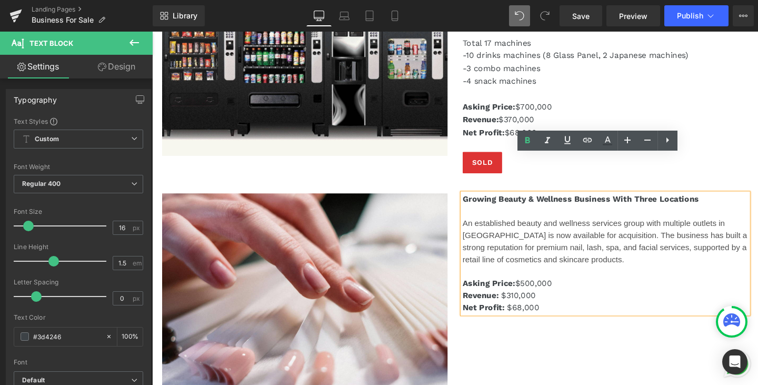
drag, startPoint x: 556, startPoint y: 283, endPoint x: 523, endPoint y: 279, distance: 33.4
click at [523, 315] on p "Net Profit: $68,000" at bounding box center [628, 321] width 300 height 13
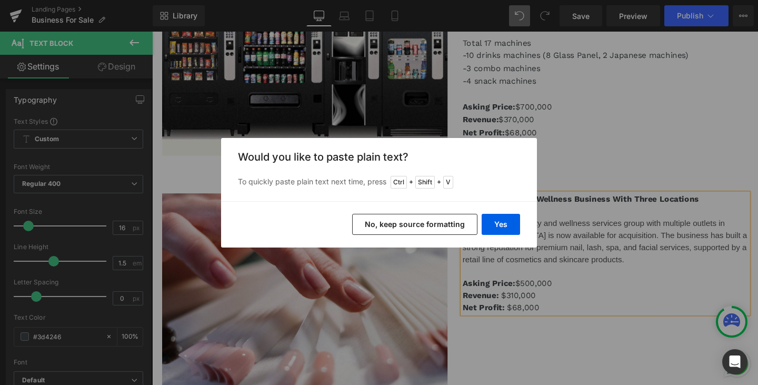
click at [433, 224] on button "No, keep source formatting" at bounding box center [414, 224] width 125 height 21
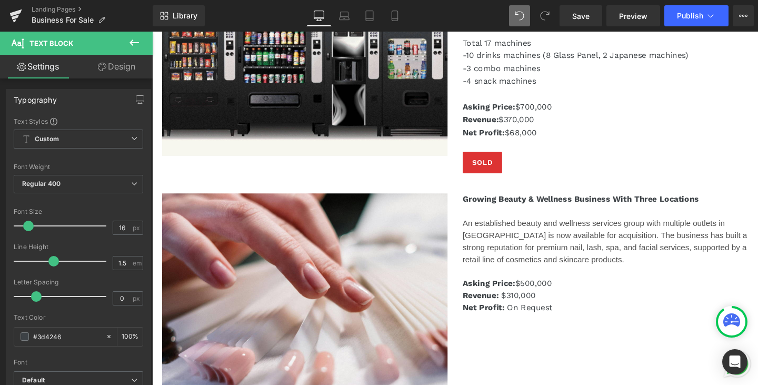
click at [134, 39] on icon at bounding box center [134, 42] width 13 height 13
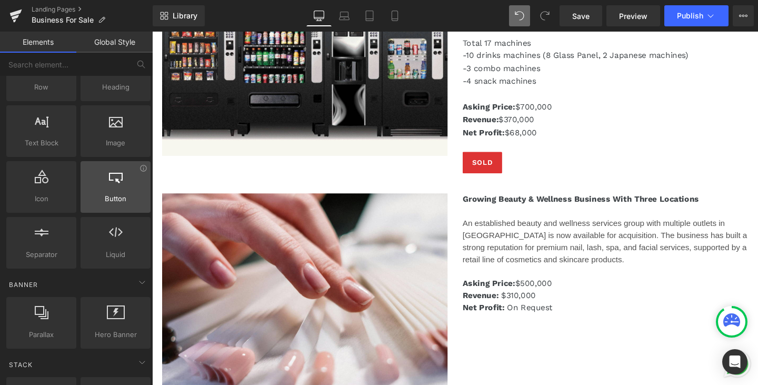
click at [110, 188] on div at bounding box center [116, 181] width 64 height 24
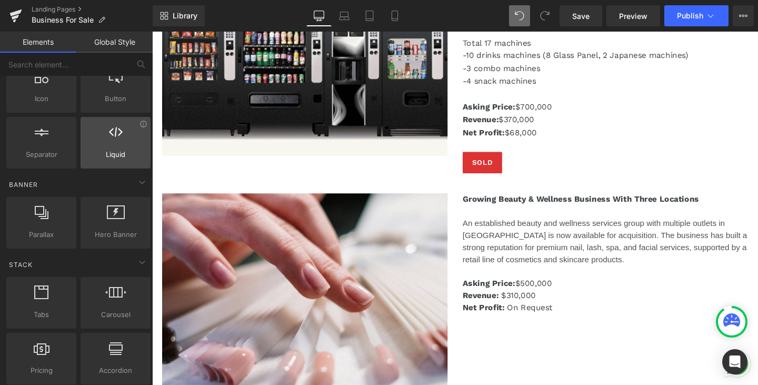
scroll to position [158, 0]
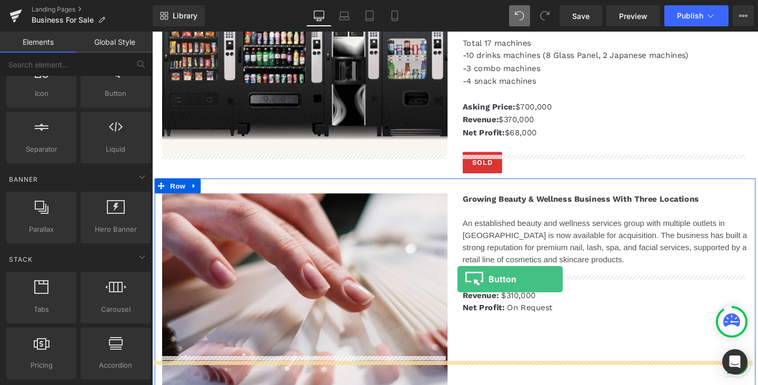
drag, startPoint x: 265, startPoint y: 126, endPoint x: 473, endPoint y: 292, distance: 266.3
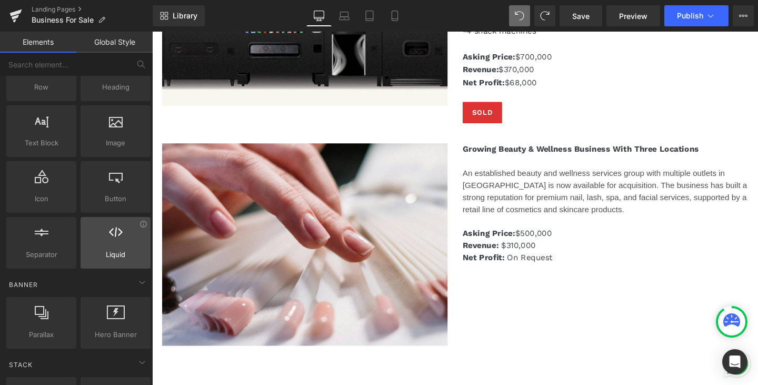
scroll to position [53, 0]
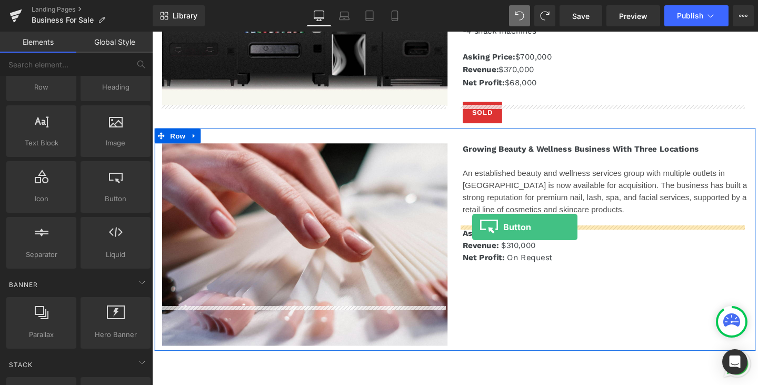
drag, startPoint x: 265, startPoint y: 229, endPoint x: 488, endPoint y: 237, distance: 223.8
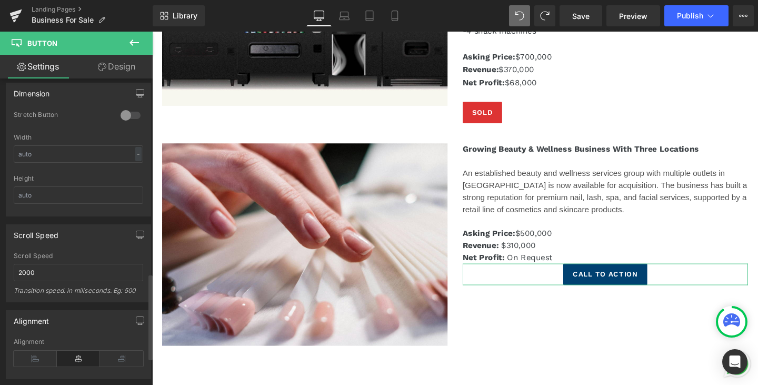
scroll to position [737, 0]
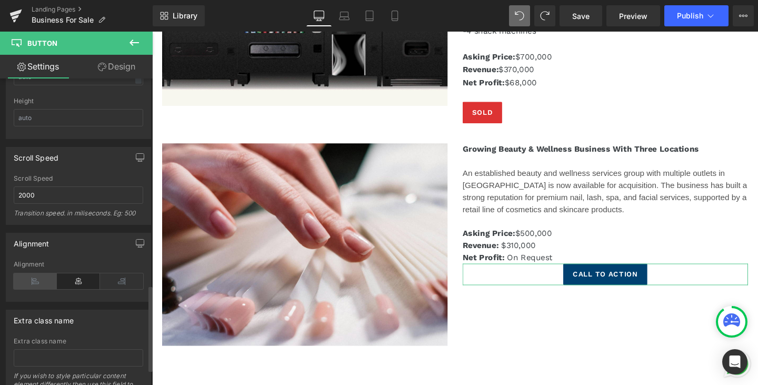
click at [28, 280] on icon at bounding box center [35, 281] width 43 height 16
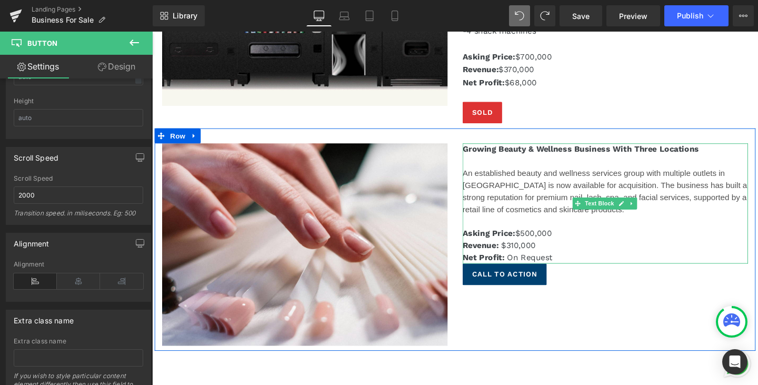
click at [582, 263] on p "Net Profit: On Request" at bounding box center [628, 269] width 300 height 13
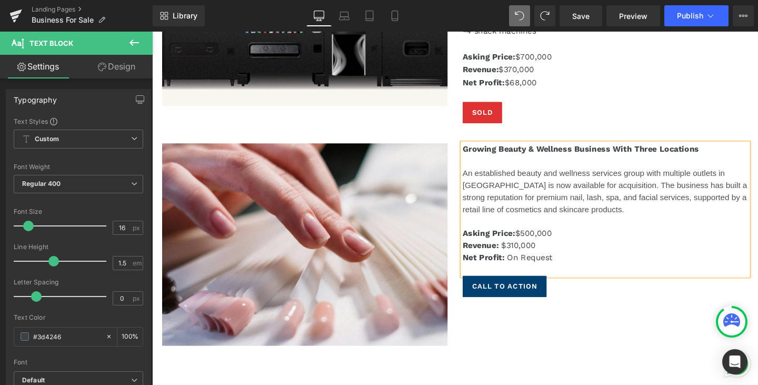
click at [152, 32] on div "60px" at bounding box center [152, 32] width 0 height 0
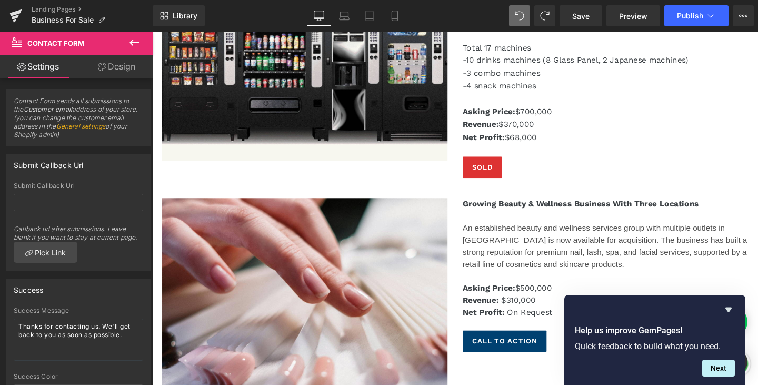
scroll to position [7998, 0]
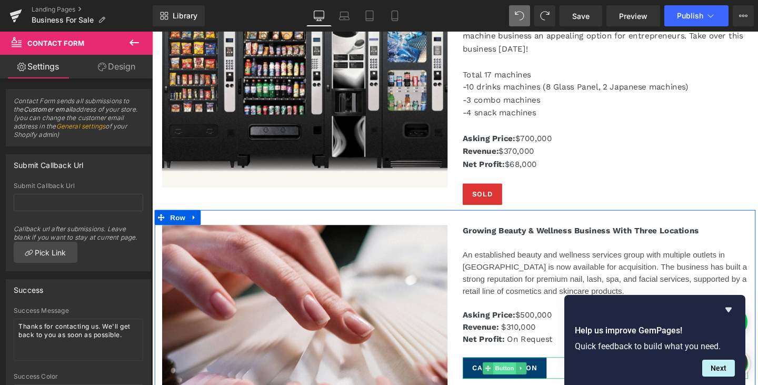
click at [521, 379] on span "Button" at bounding box center [523, 385] width 24 height 13
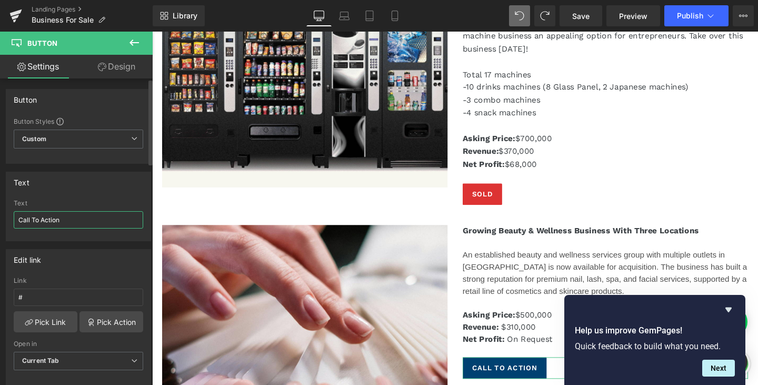
drag, startPoint x: 79, startPoint y: 222, endPoint x: 0, endPoint y: 214, distance: 79.9
click at [0, 214] on div "Text Call To Action Text Call To Action" at bounding box center [78, 202] width 157 height 77
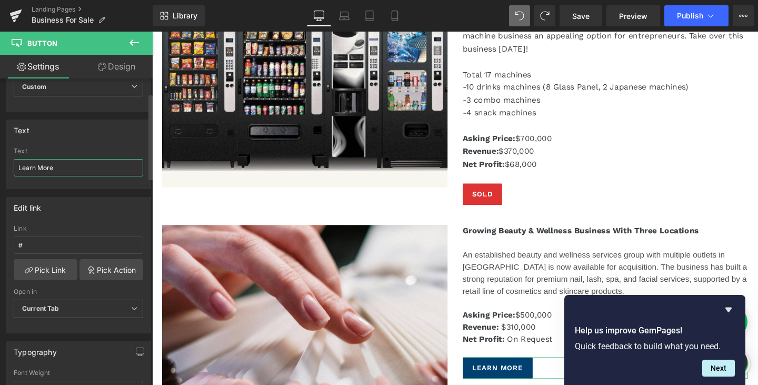
scroll to position [53, 0]
type input "Learn More"
click at [697, 19] on span "Publish" at bounding box center [690, 16] width 26 height 8
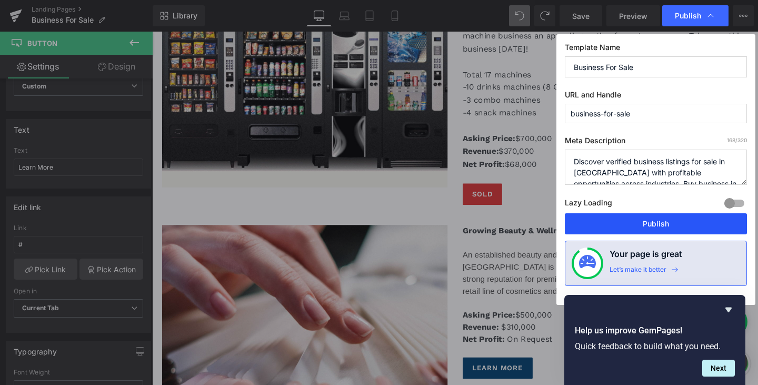
click at [664, 219] on button "Publish" at bounding box center [656, 223] width 182 height 21
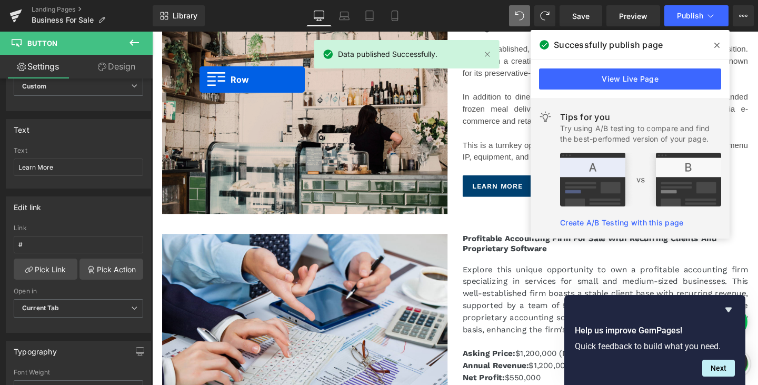
scroll to position [2397, 0]
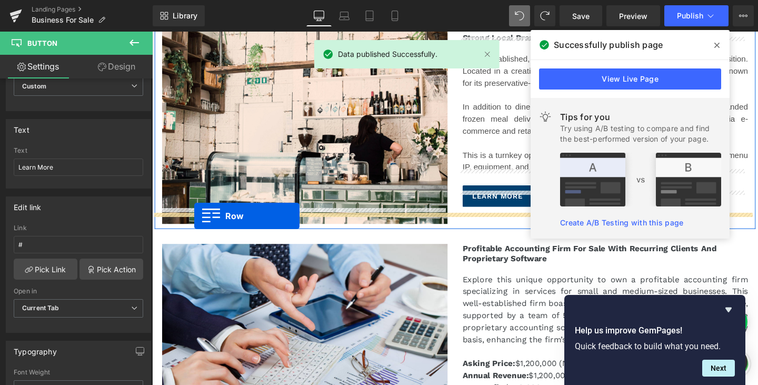
drag, startPoint x: 159, startPoint y: 188, endPoint x: 196, endPoint y: 225, distance: 52.5
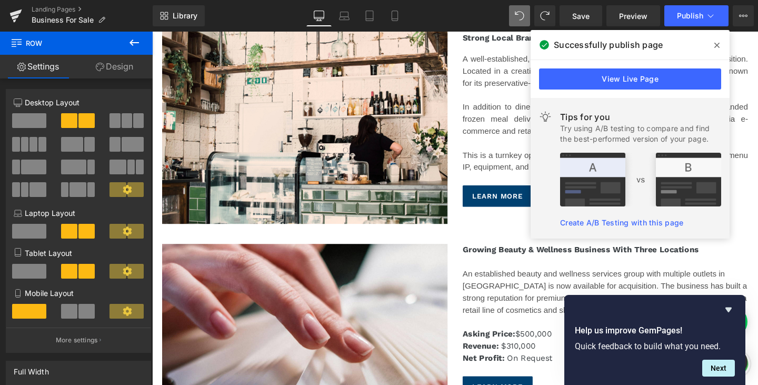
click at [716, 46] on icon at bounding box center [716, 45] width 5 height 5
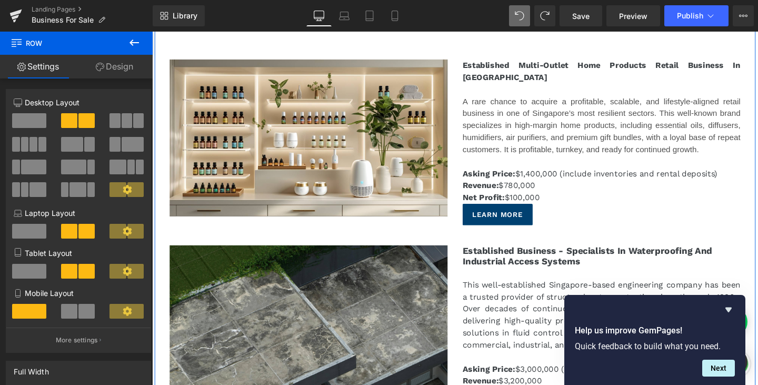
scroll to position [82, 0]
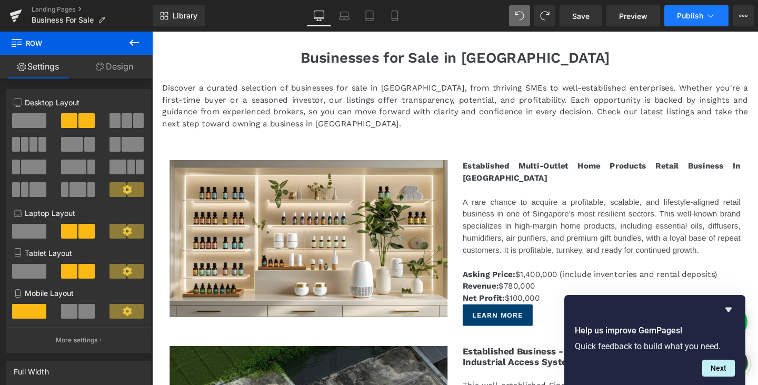
click at [695, 11] on button "Publish" at bounding box center [696, 15] width 64 height 21
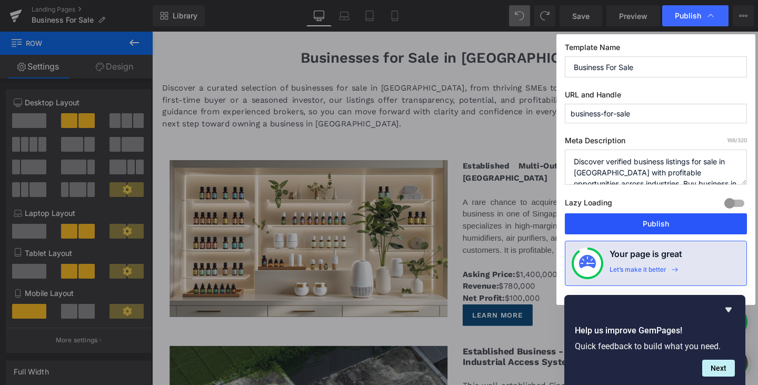
click at [668, 227] on button "Publish" at bounding box center [656, 223] width 182 height 21
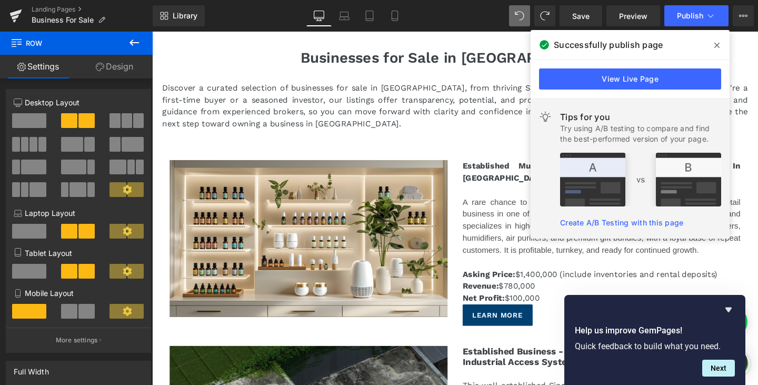
click at [715, 44] on icon at bounding box center [716, 45] width 5 height 8
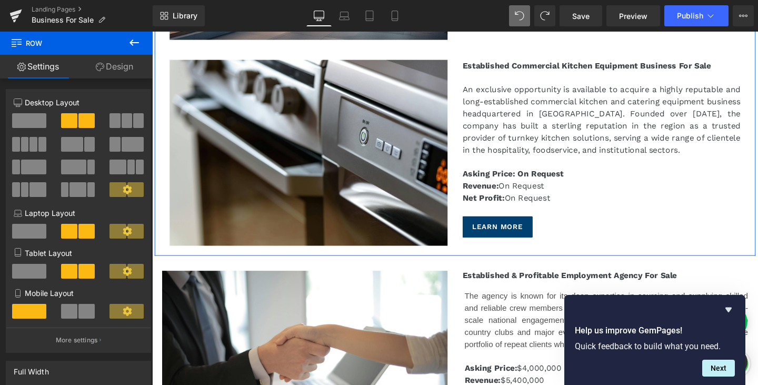
scroll to position [790, 0]
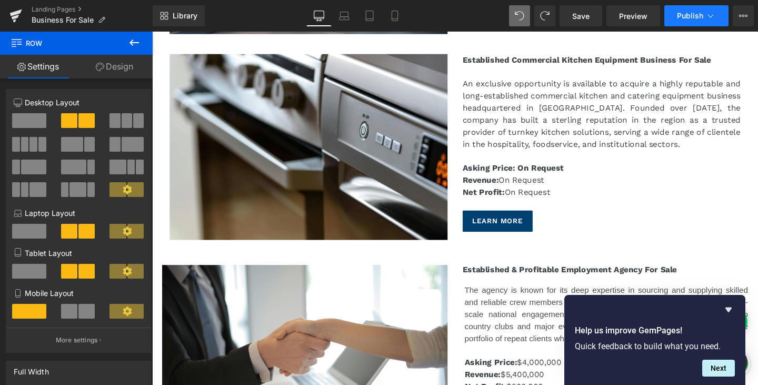
click at [694, 14] on span "Publish" at bounding box center [690, 16] width 26 height 8
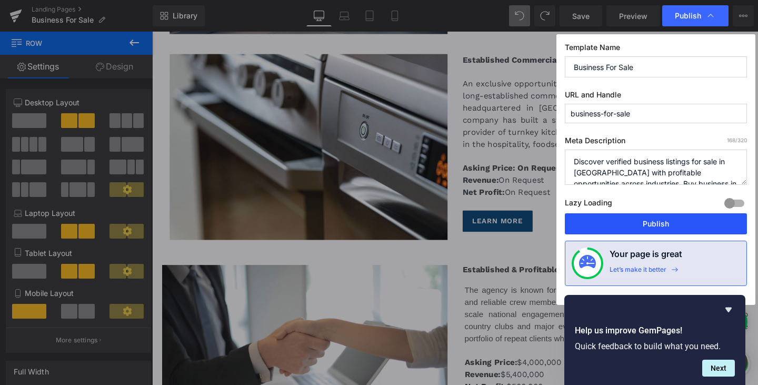
click at [667, 223] on button "Publish" at bounding box center [656, 223] width 182 height 21
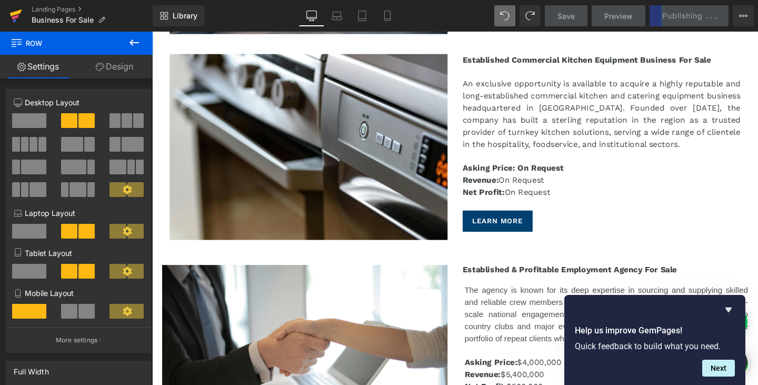
click at [14, 16] on icon at bounding box center [15, 16] width 13 height 26
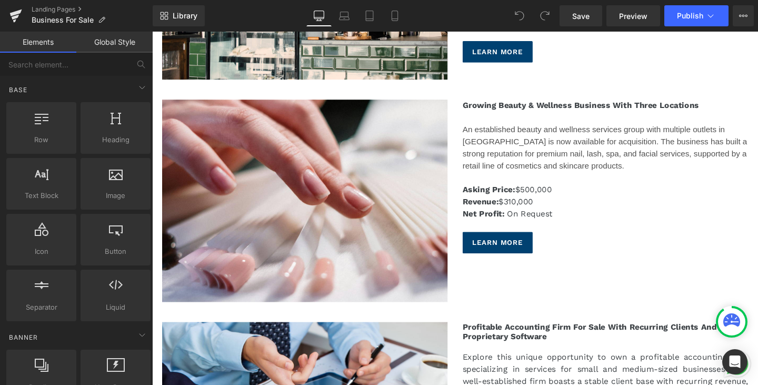
scroll to position [2579, 0]
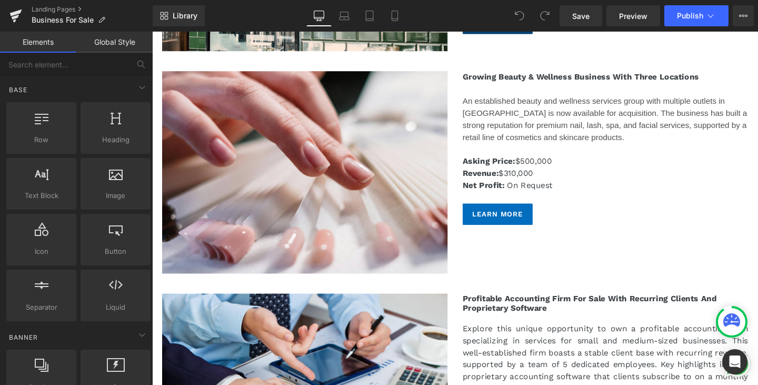
click at [509, 215] on div "Learn More Button" at bounding box center [628, 223] width 300 height 23
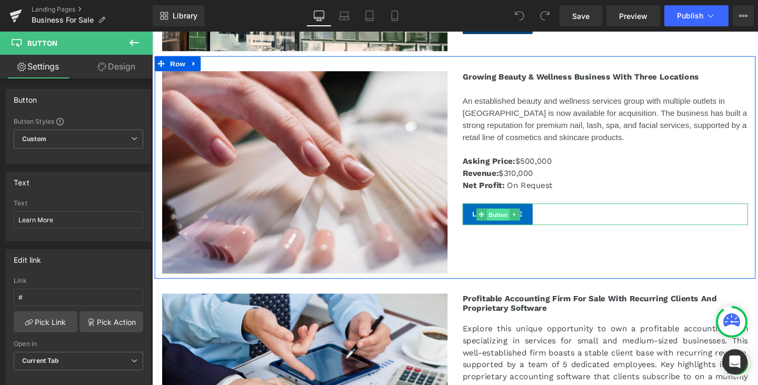
click at [509, 217] on span "Button" at bounding box center [516, 223] width 24 height 13
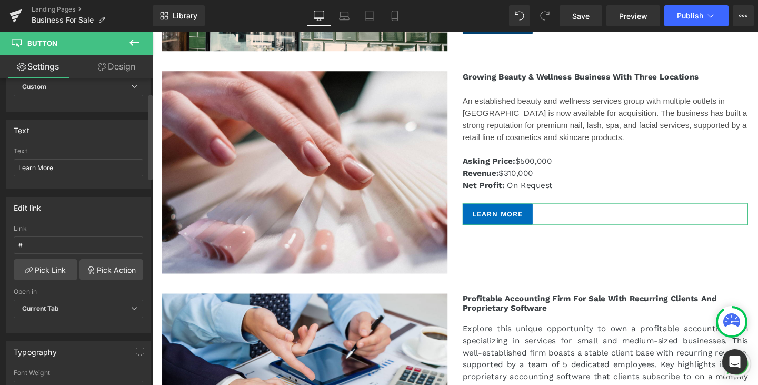
scroll to position [53, 0]
click at [59, 271] on link "Pick Link" at bounding box center [46, 268] width 64 height 21
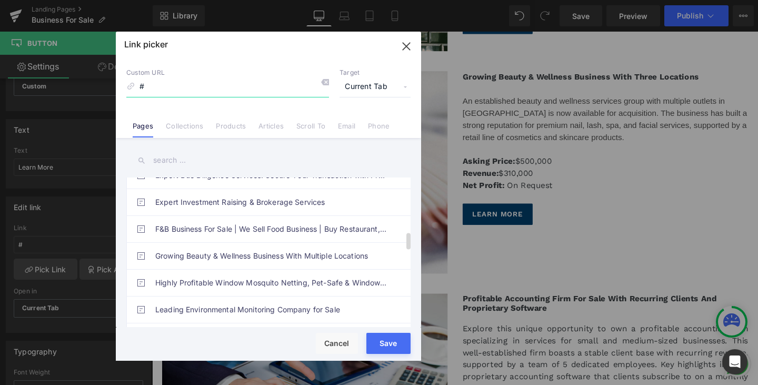
scroll to position [526, 0]
click at [292, 252] on link "Growing Beauty & Wellness Business With Multiple Locations" at bounding box center [271, 255] width 232 height 26
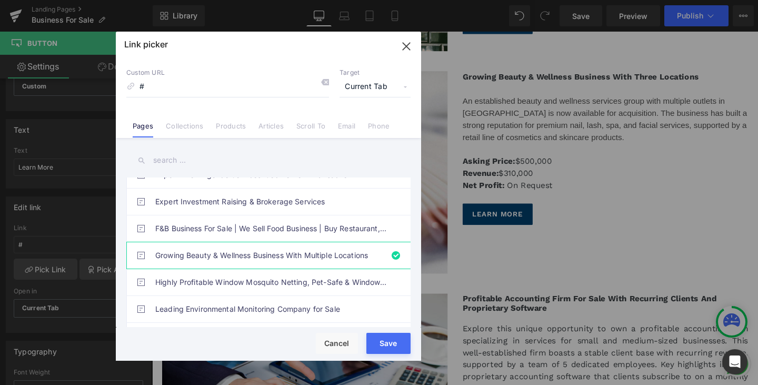
click at [401, 341] on div "Rendering Content" at bounding box center [379, 343] width 65 height 12
click at [386, 345] on div "Rendering Content" at bounding box center [379, 343] width 65 height 12
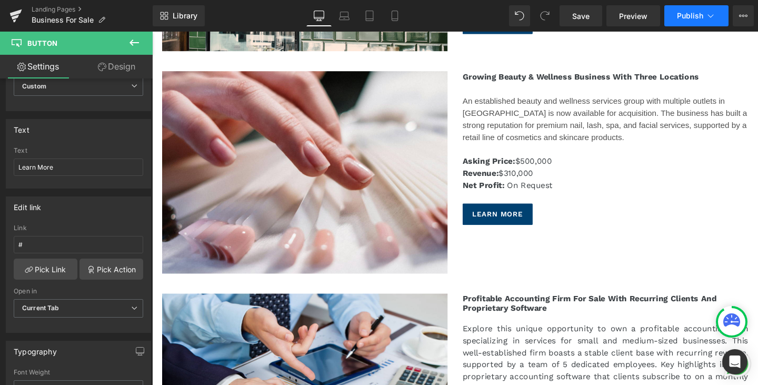
click at [698, 14] on span "Publish" at bounding box center [690, 16] width 26 height 8
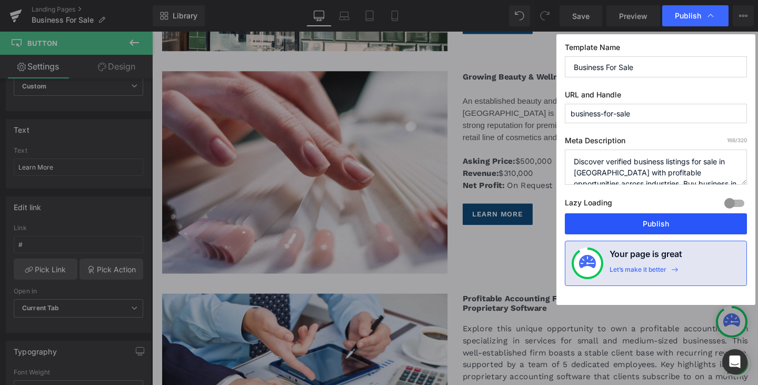
click at [668, 217] on button "Publish" at bounding box center [656, 223] width 182 height 21
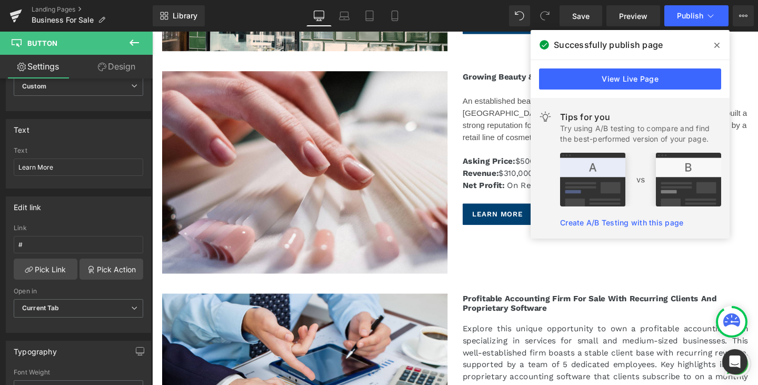
click at [717, 46] on icon at bounding box center [716, 45] width 5 height 8
